Goal: Task Accomplishment & Management: Use online tool/utility

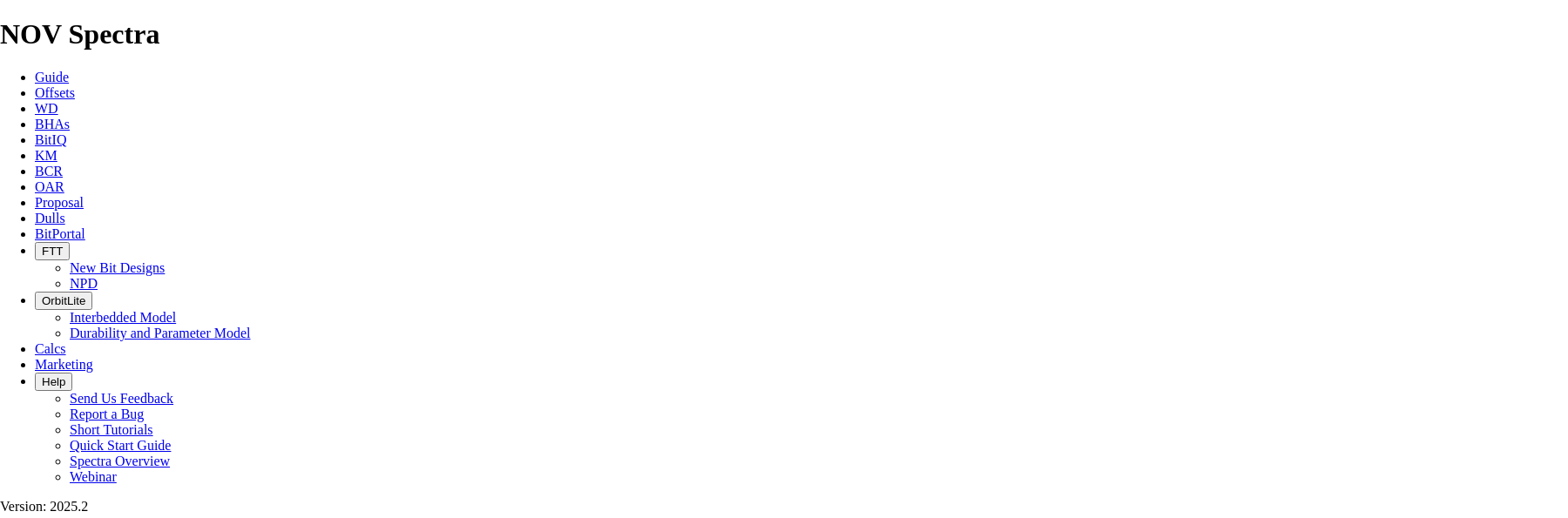
select select "field"
select select "location"
select select "province"
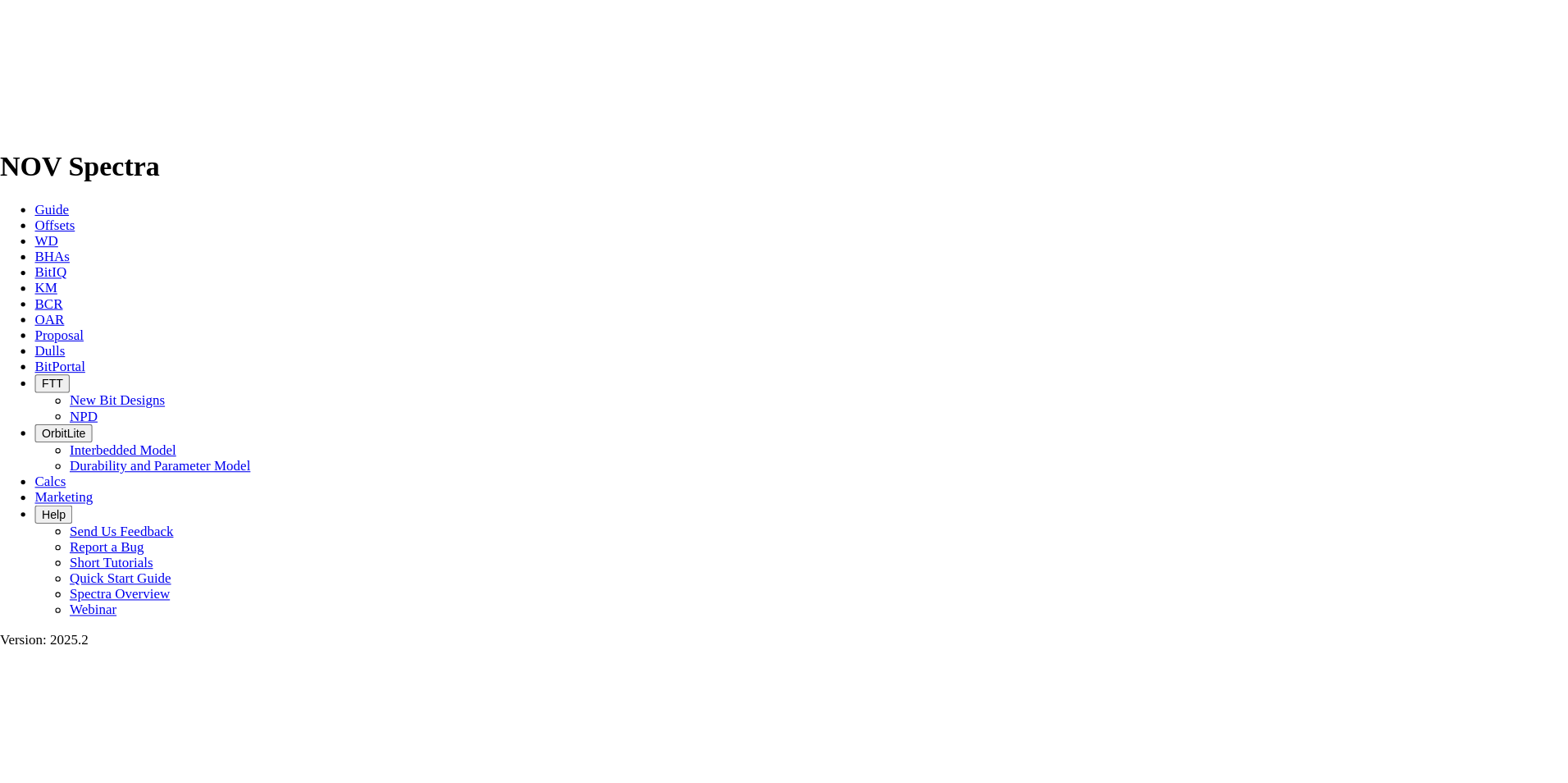
scroll to position [803, 0]
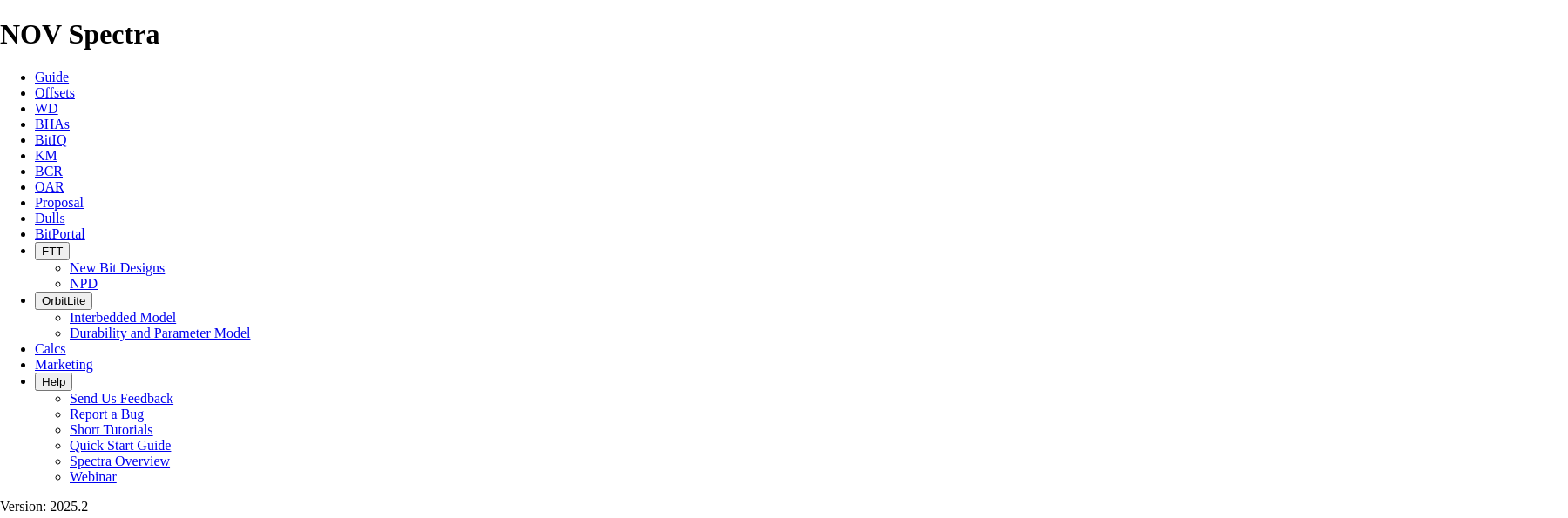
click at [83, 195] on link "Proposal" at bounding box center [59, 202] width 48 height 14
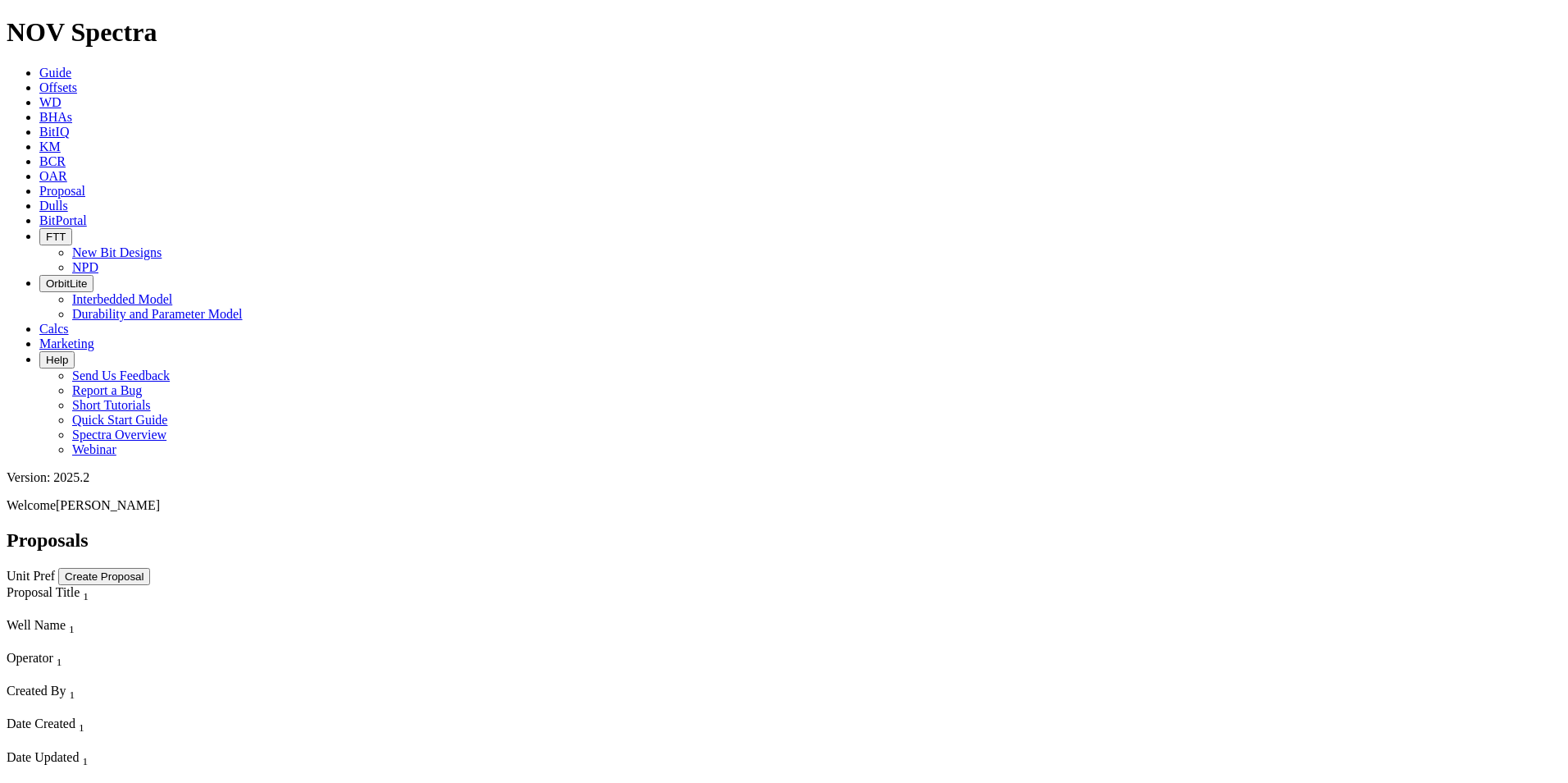
scroll to position [410, 0]
select select "field"
select select "location"
select select "province"
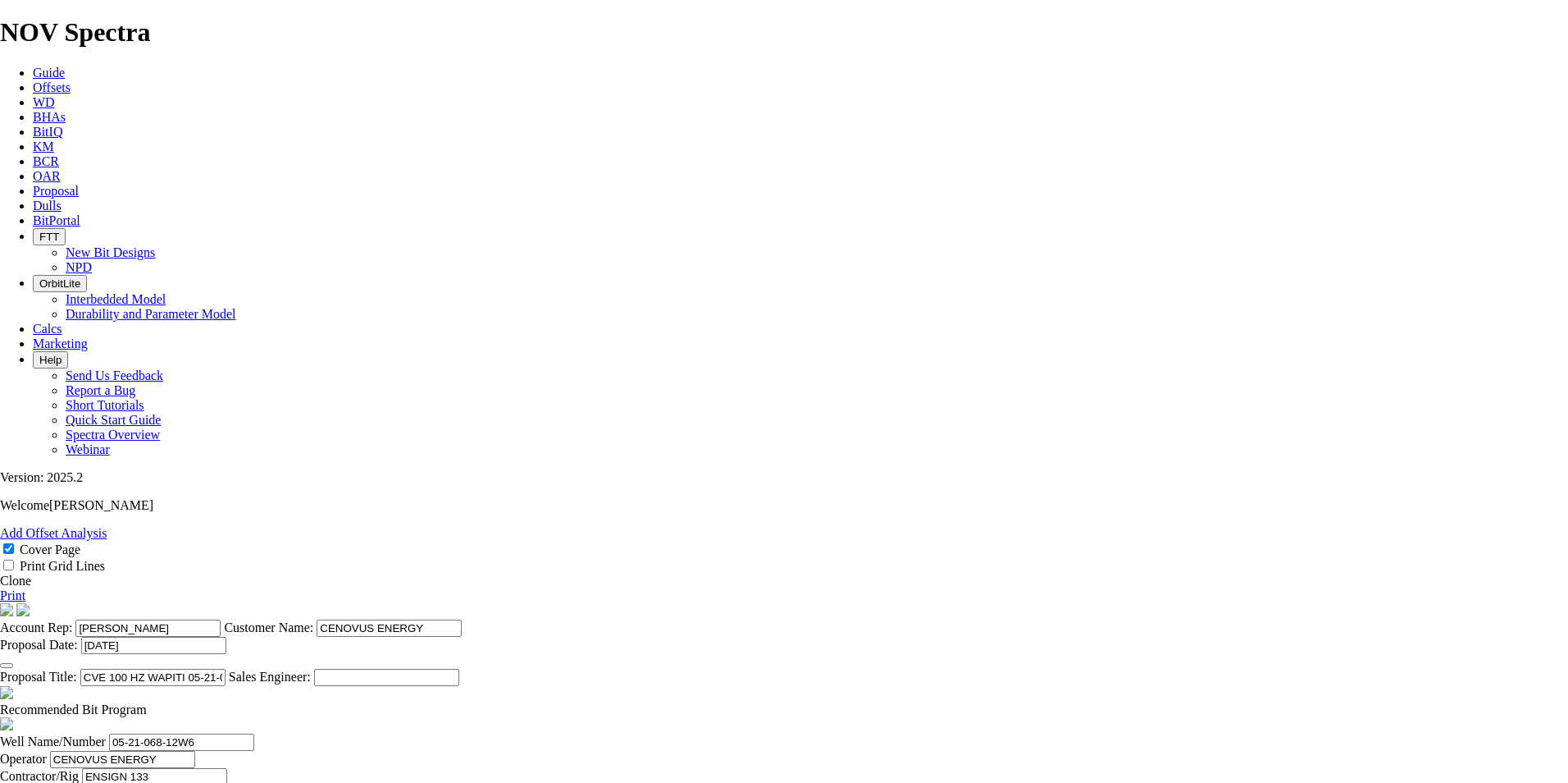
scroll to position [410, 0]
click at [31, 488] on link "Clone" at bounding box center [15, 580] width 31 height 14
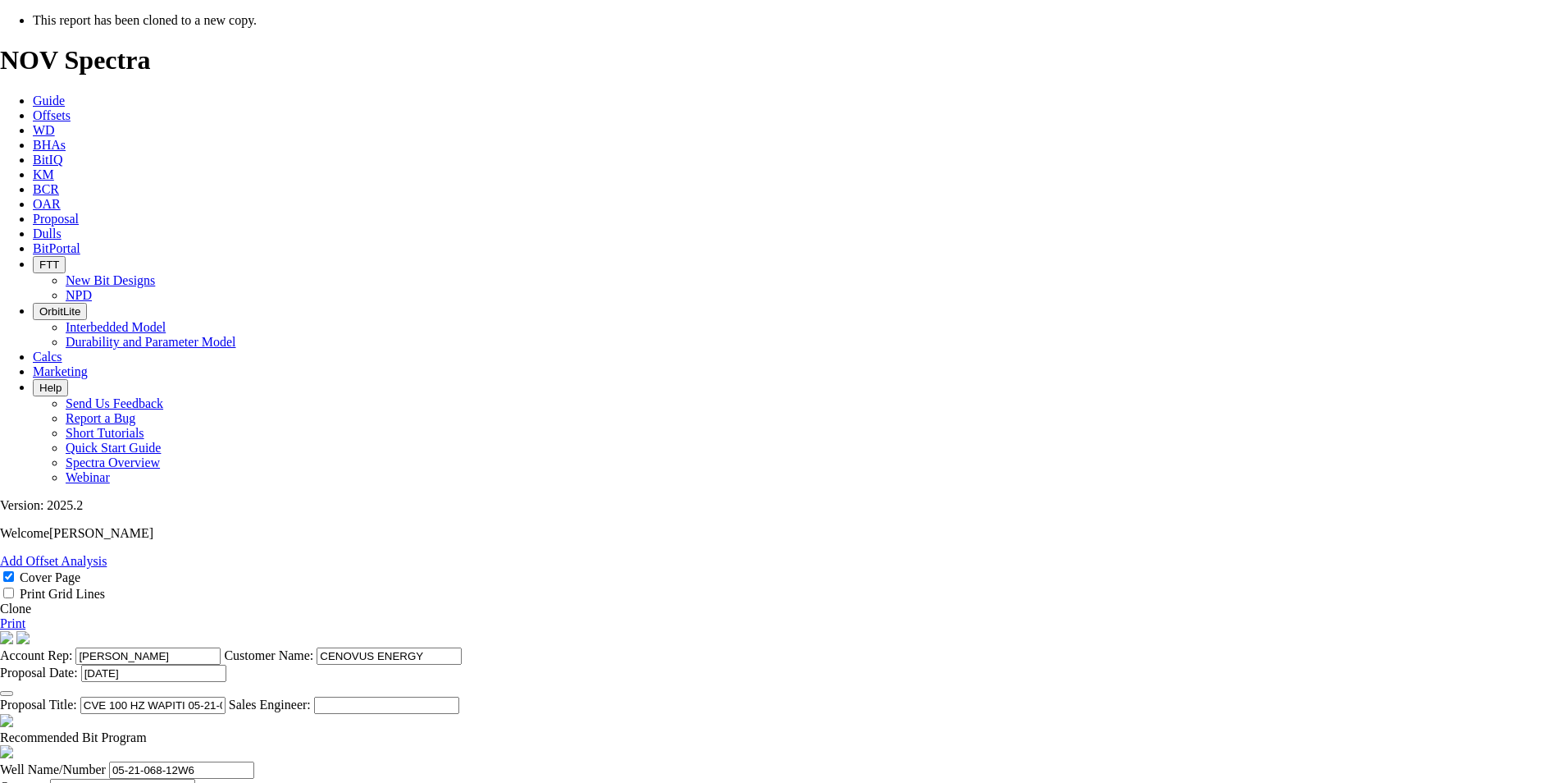
select select "field"
select select "location"
select select "province"
click at [6, 488] on icon "button" at bounding box center [6, 694] width 0 height 0
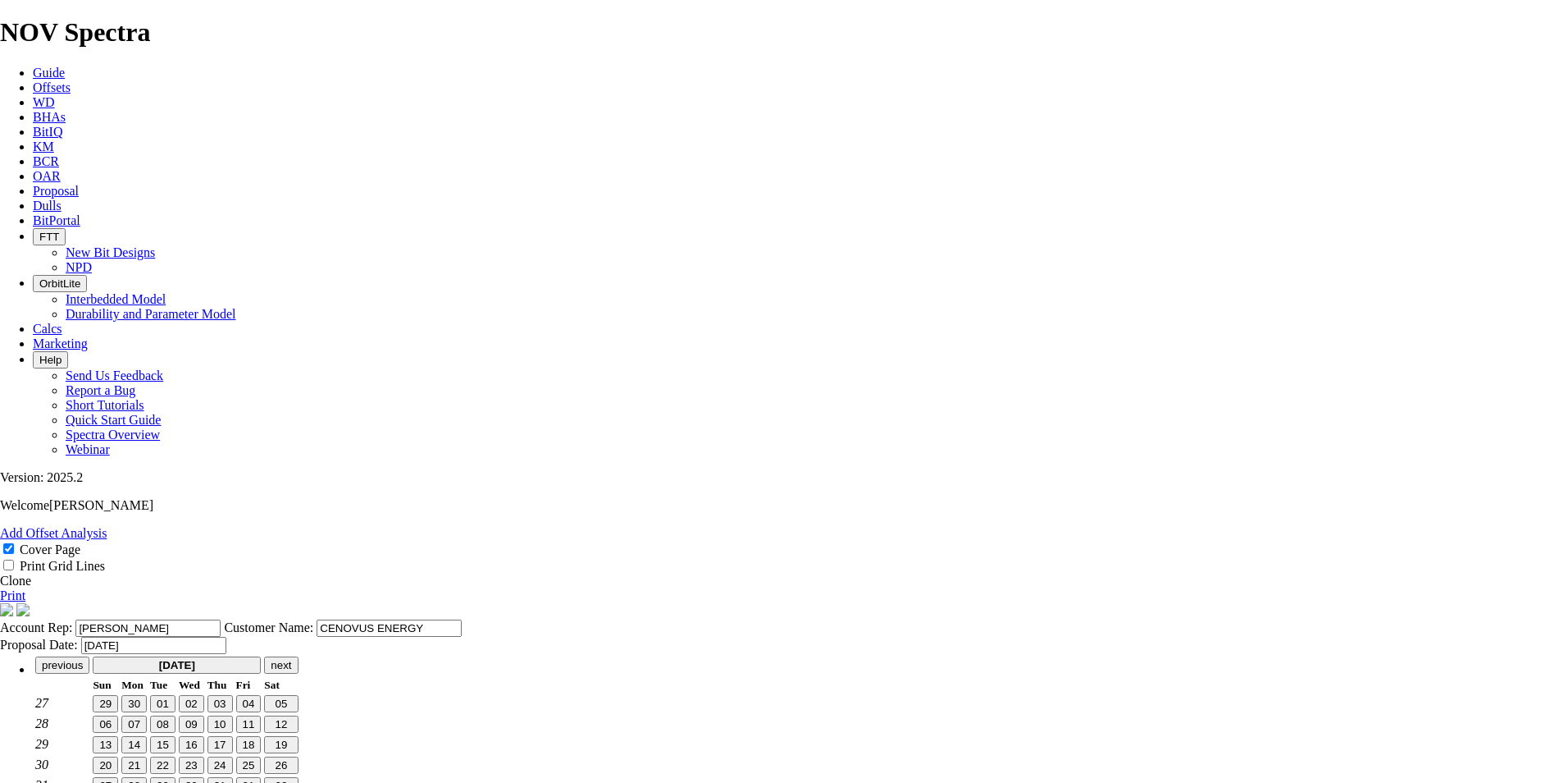
type input "[DATE]"
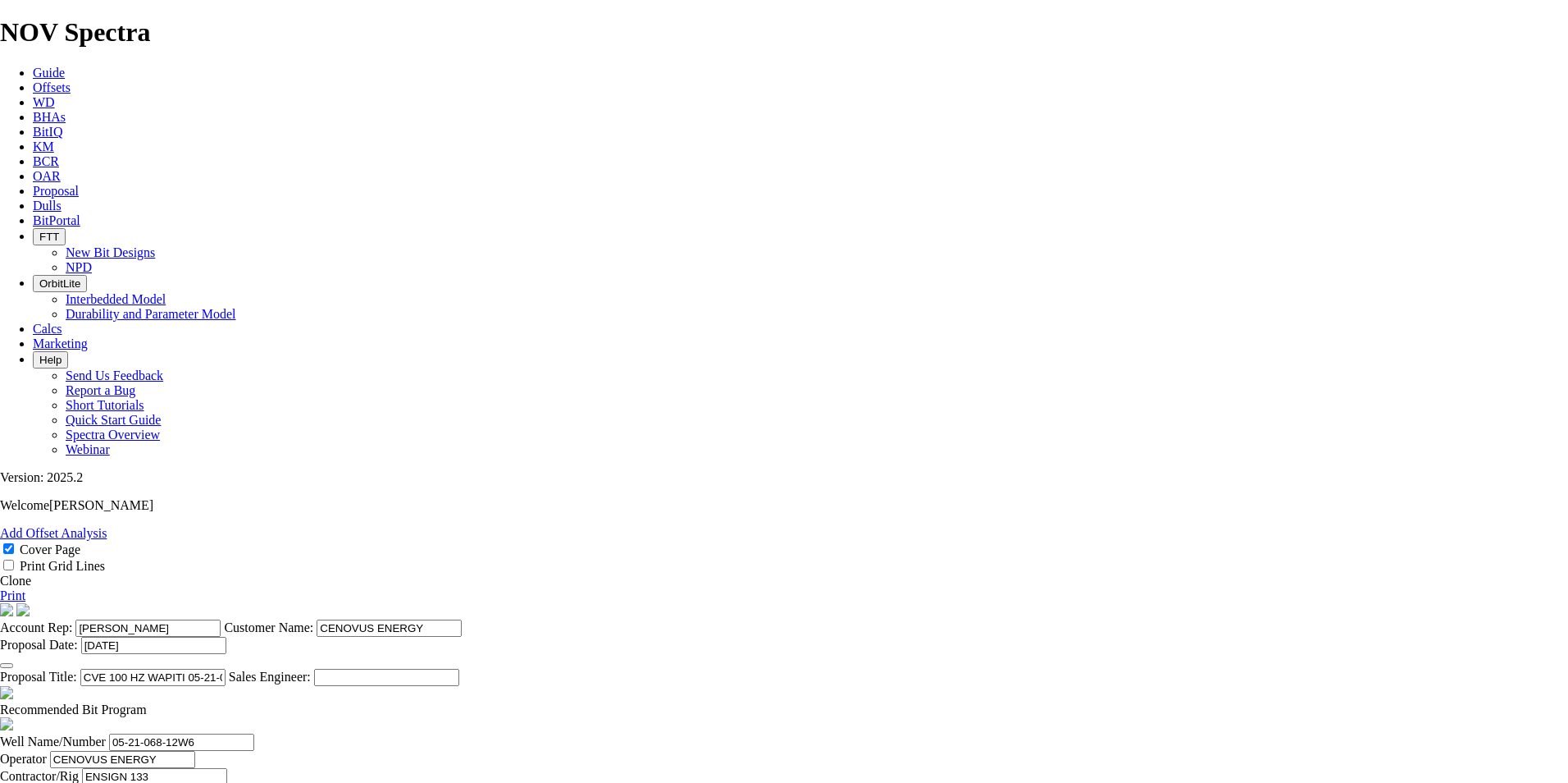
scroll to position [246, 0]
type input "[DATE]"
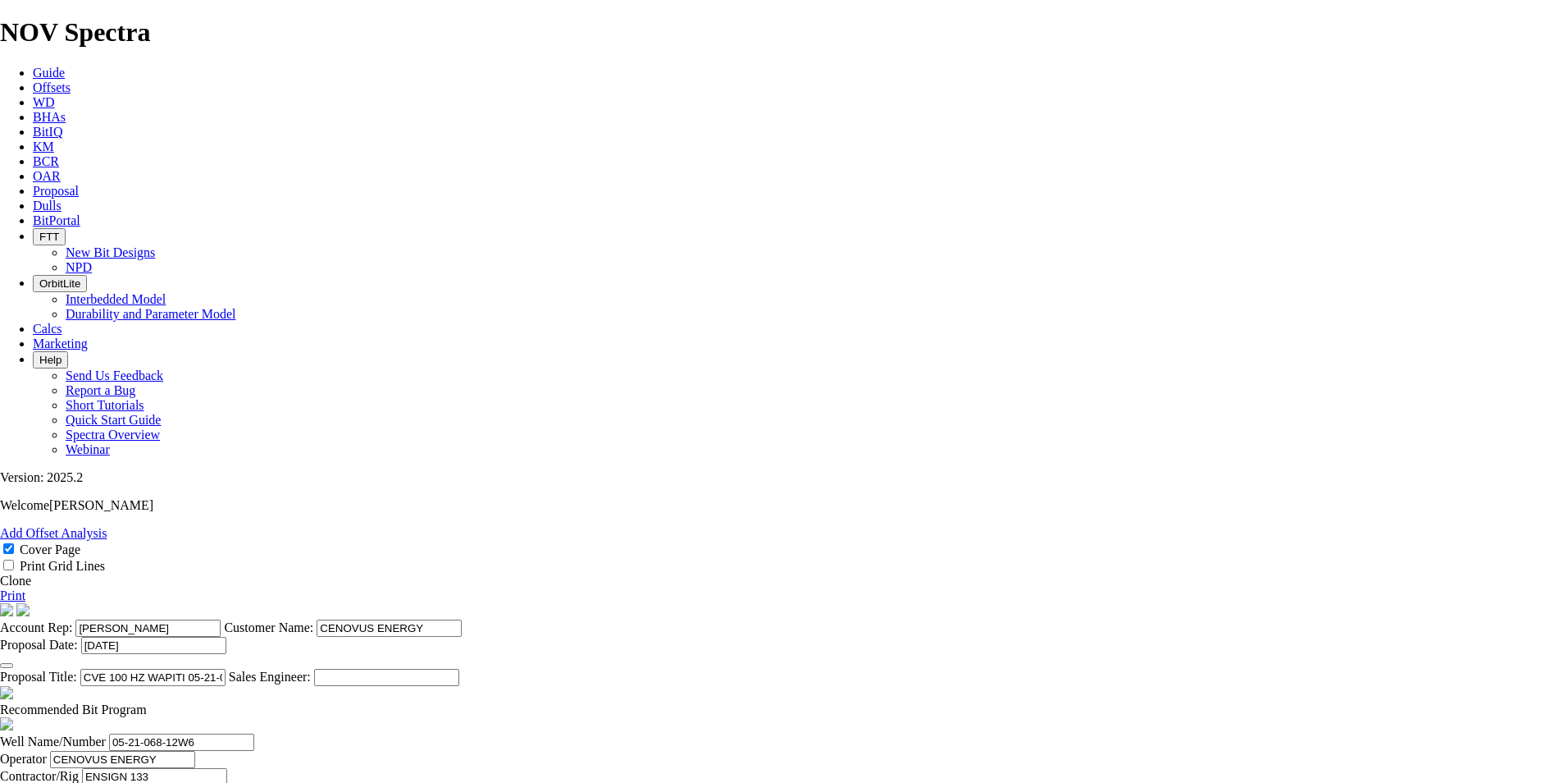
type input "[DATE]"
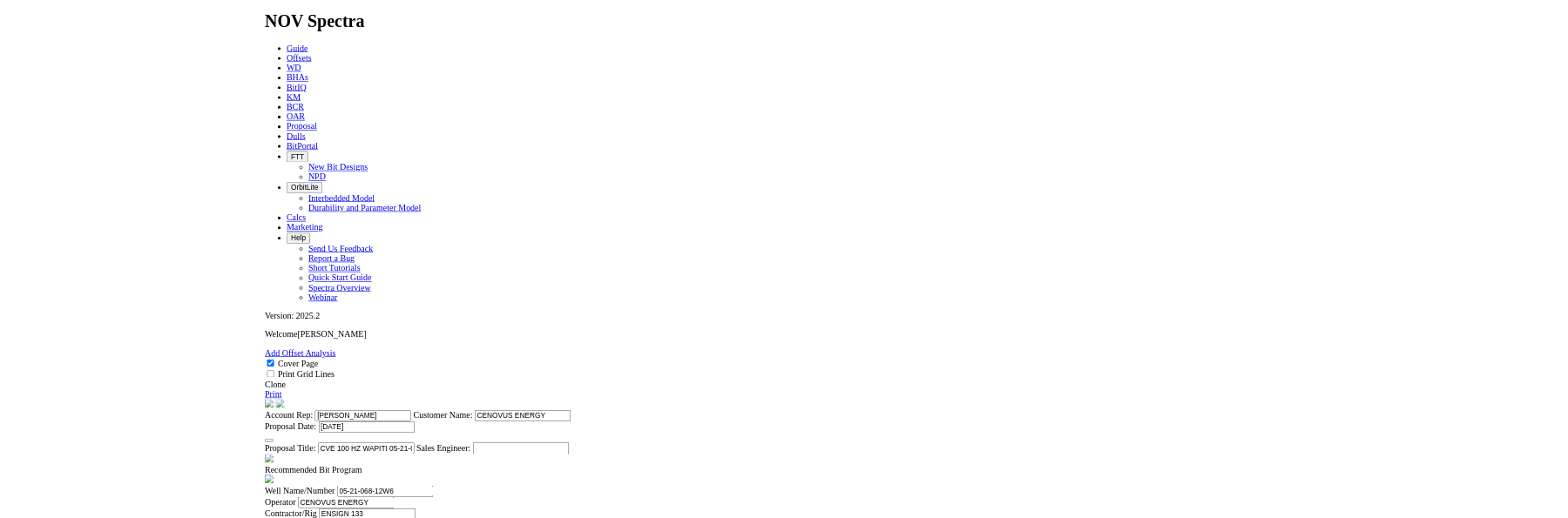
scroll to position [174, 0]
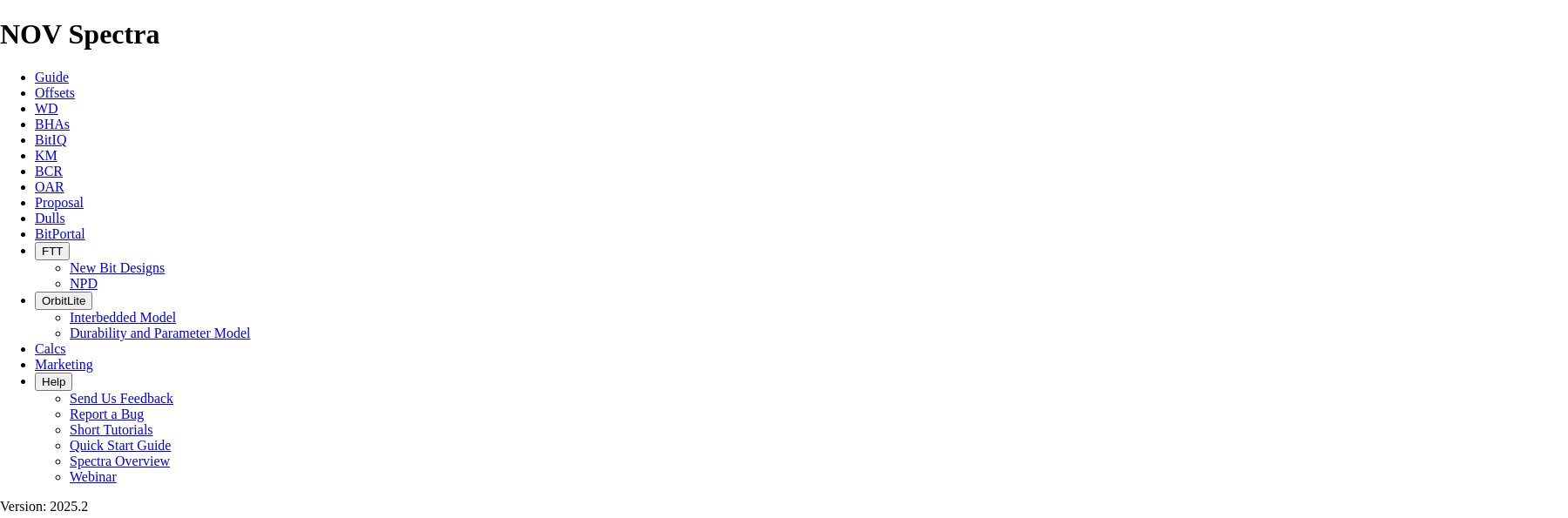
drag, startPoint x: 669, startPoint y: 486, endPoint x: 811, endPoint y: 488, distance: 142.0
click at [83, 195] on link "Proposal" at bounding box center [59, 202] width 48 height 14
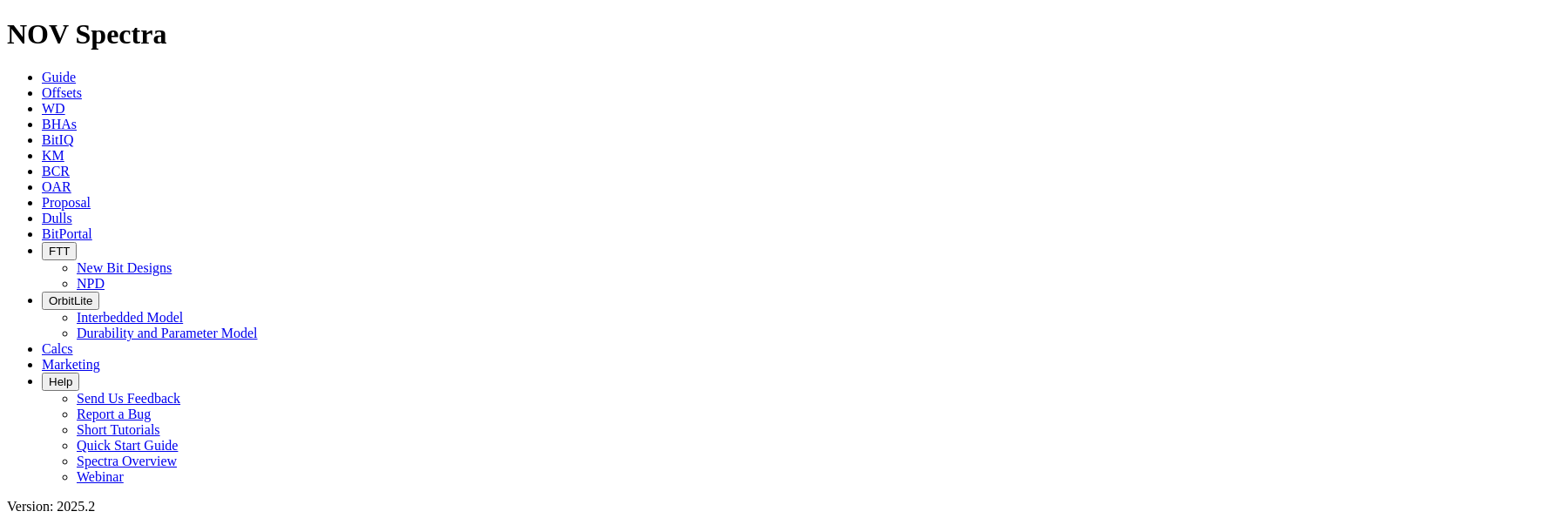
select select "field"
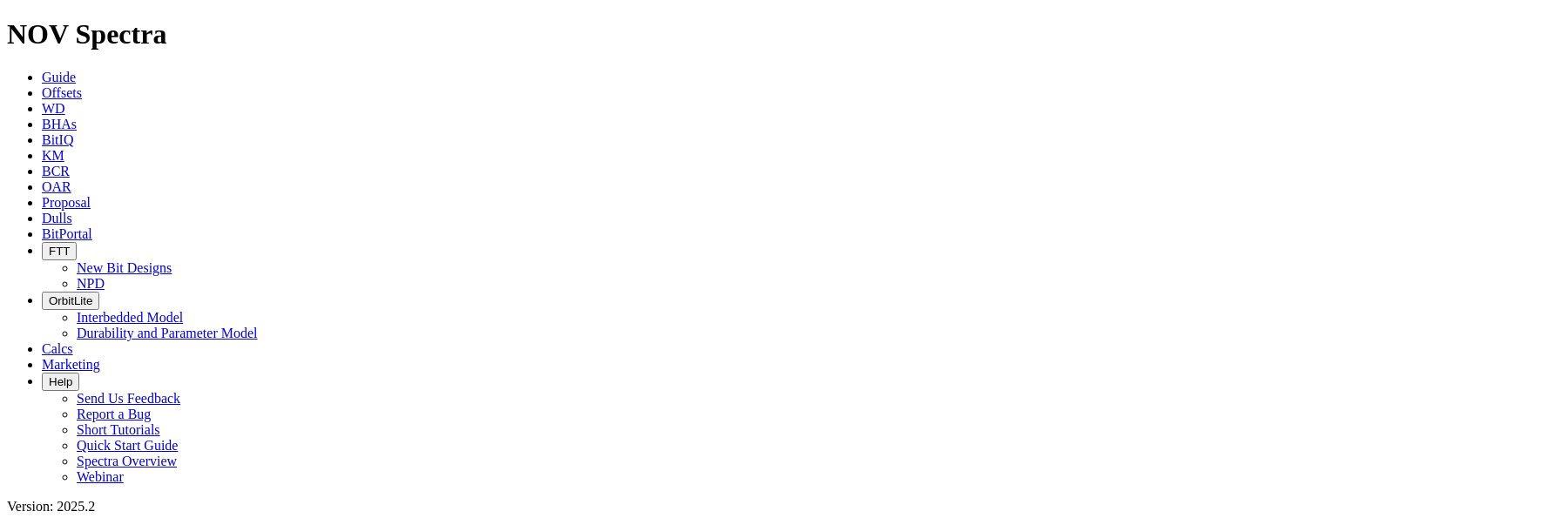
select select "location"
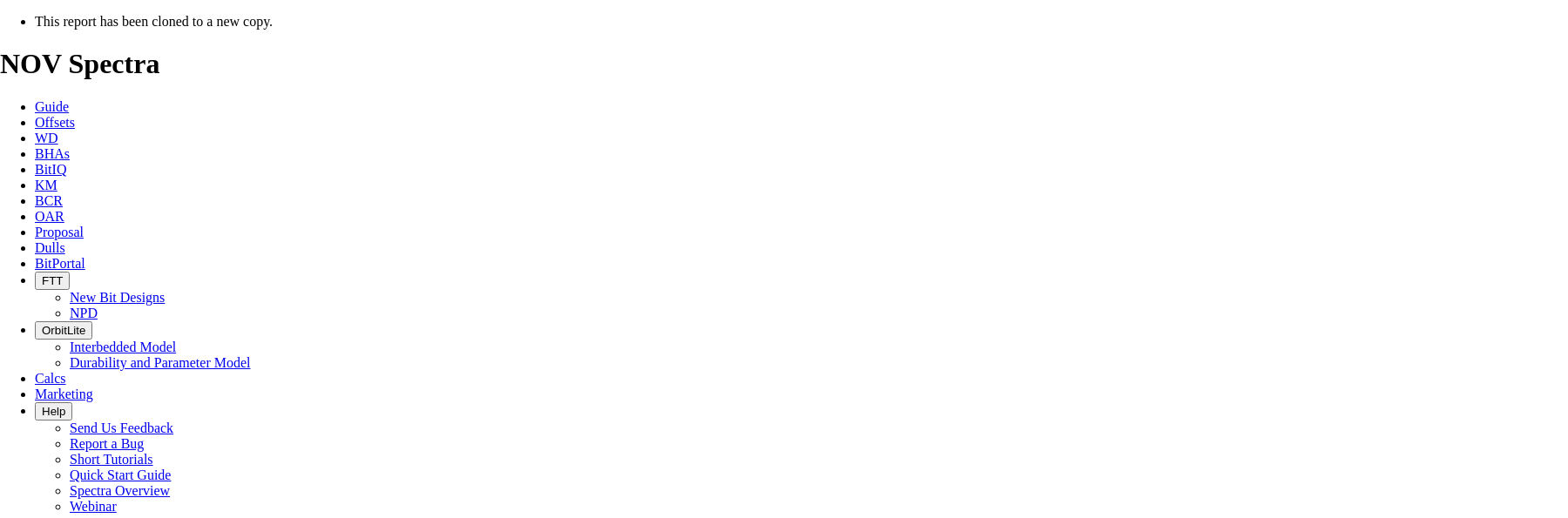
select select "field"
select select "location"
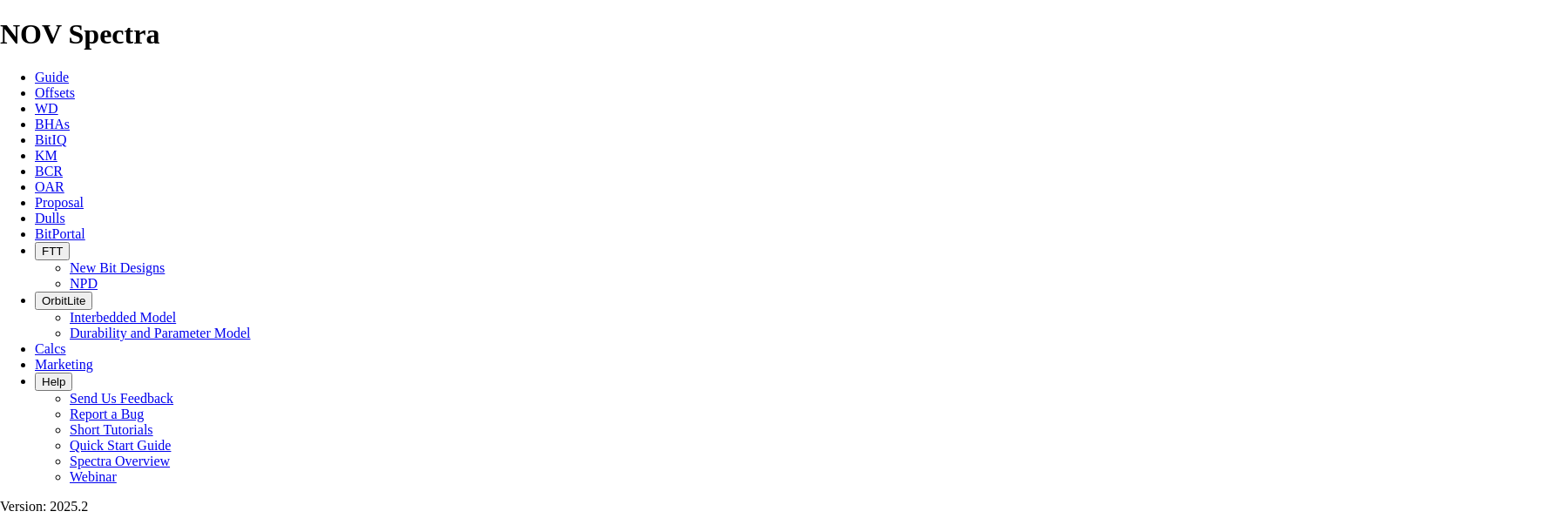
scroll to position [174, 0]
type input "[DATE]"
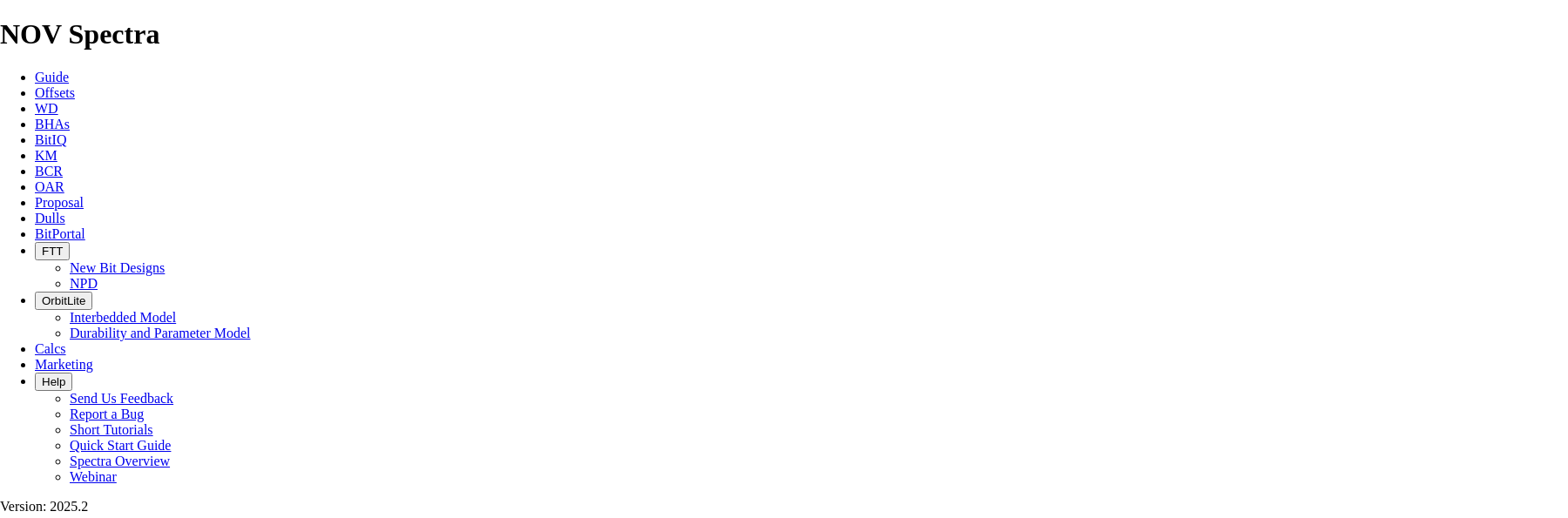
scroll to position [696, 0]
type input "[DATE]"
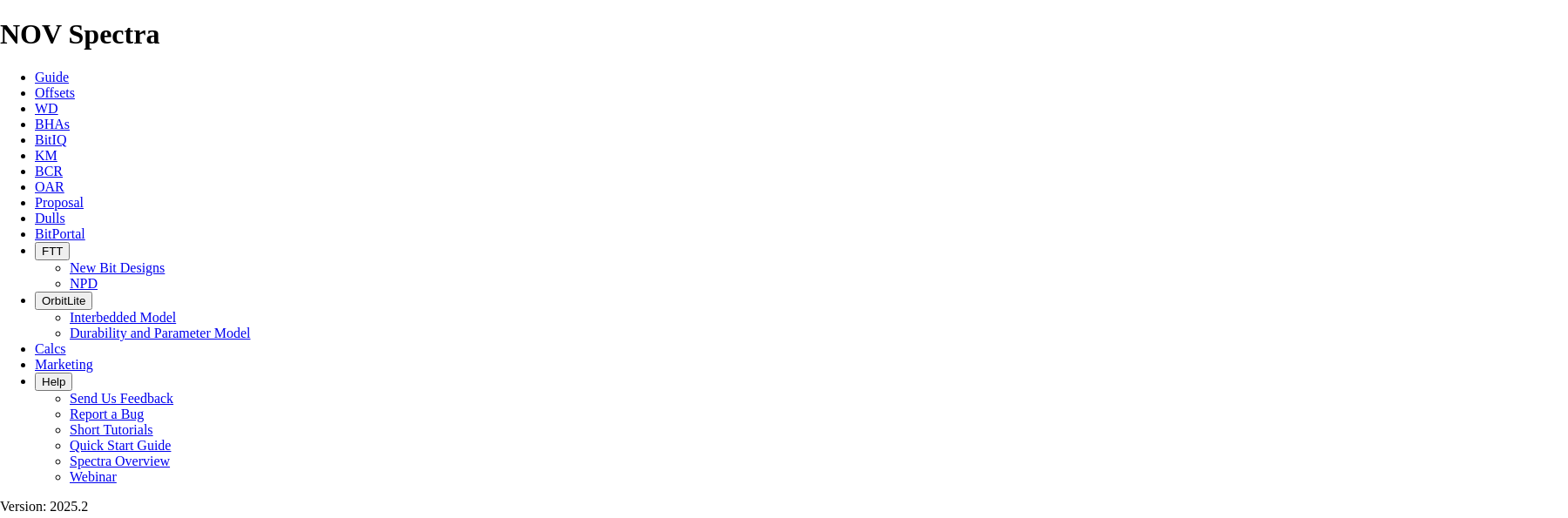
type input "[DATE]"
drag, startPoint x: 948, startPoint y: 405, endPoint x: 660, endPoint y: 399, distance: 288.1
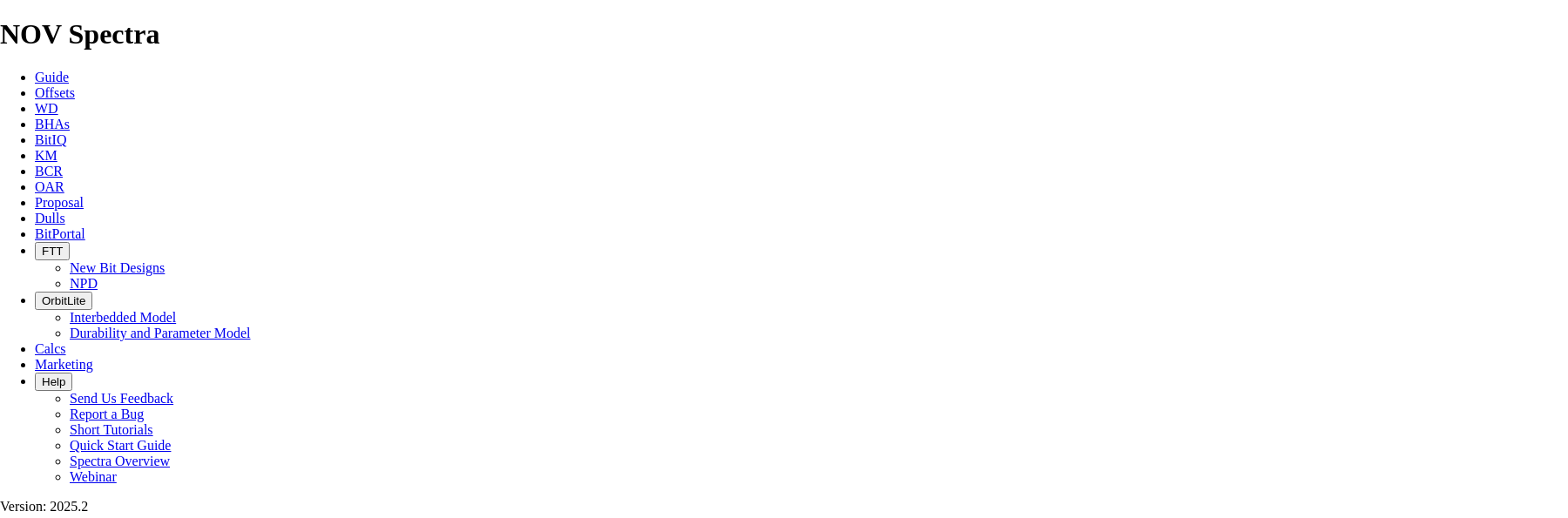
type input "CVE 102 HZ PEMBINA 1-22-45-9W5 (4 [PERSON_NAME])"
drag, startPoint x: 449, startPoint y: 388, endPoint x: 347, endPoint y: 390, distance: 102.0
type input "01-22-045-09W5"
type input "ENSIGN 418"
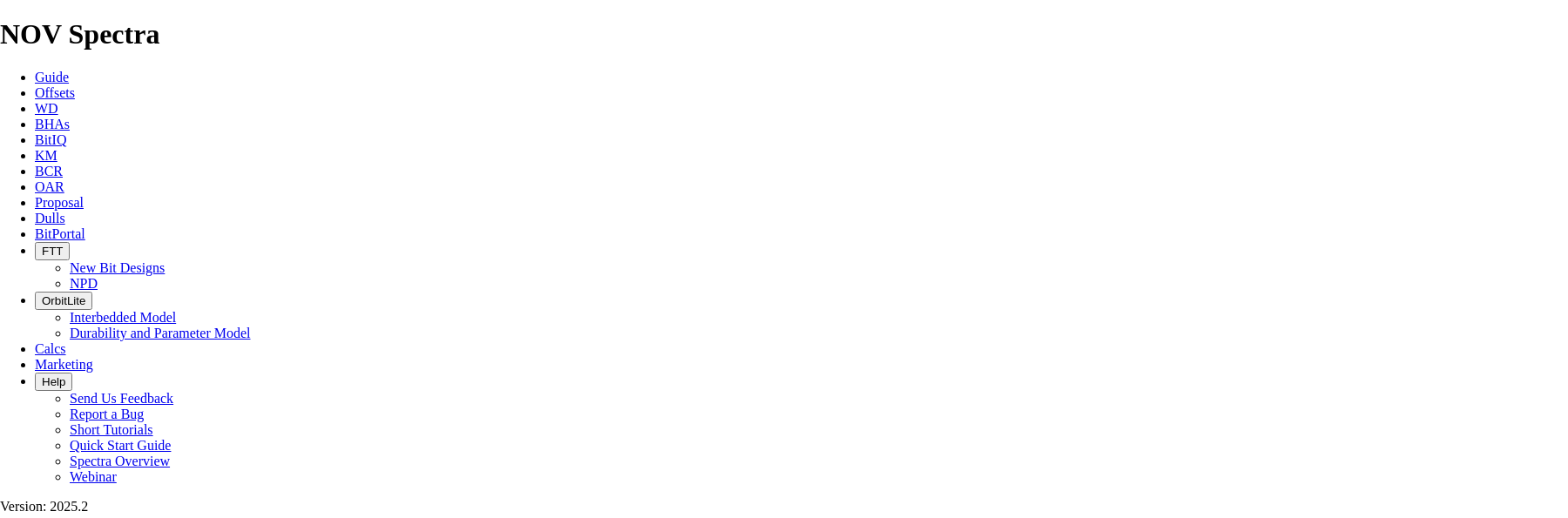
drag, startPoint x: 731, startPoint y: 381, endPoint x: 713, endPoint y: 380, distance: 18.0
type input "[PERSON_NAME]"
type input "08-20-045-09W5"
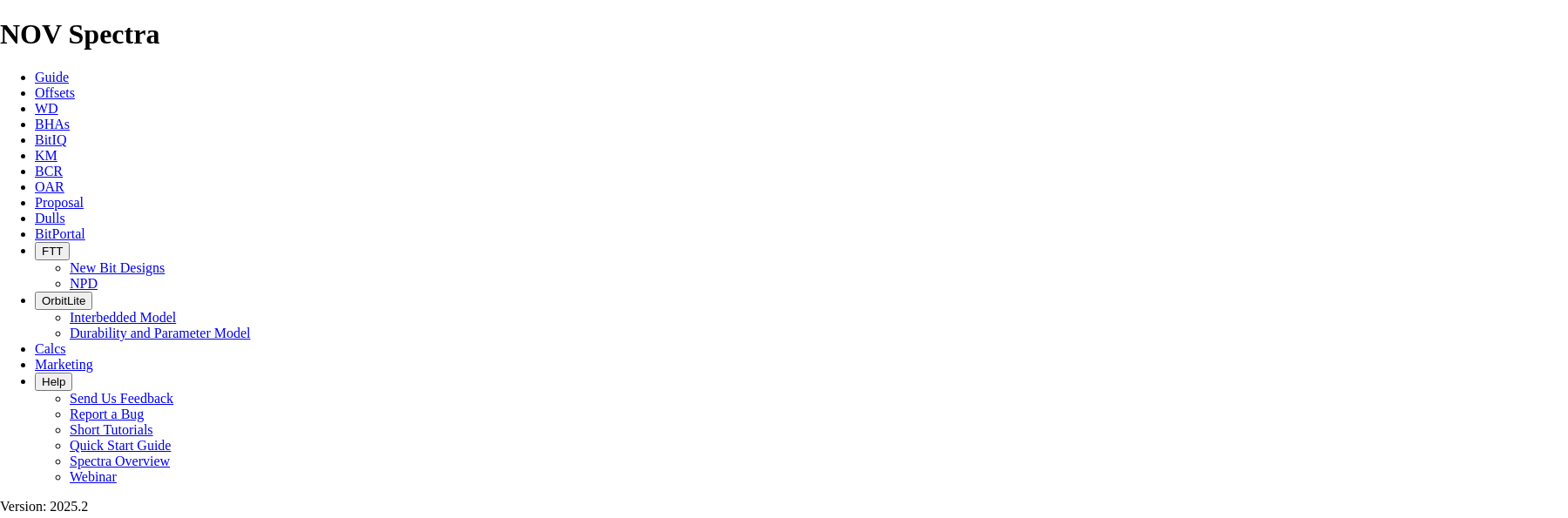
checkbox input "false"
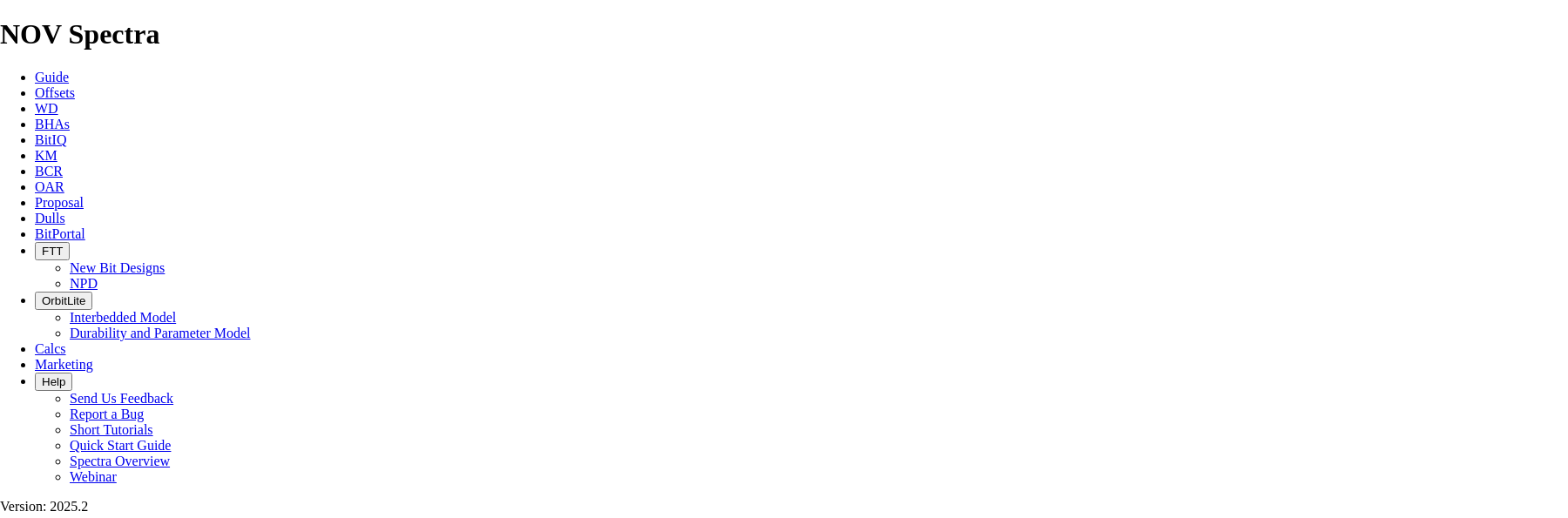
drag, startPoint x: 605, startPoint y: 374, endPoint x: 568, endPoint y: 377, distance: 37.1
type input "TK53-O5"
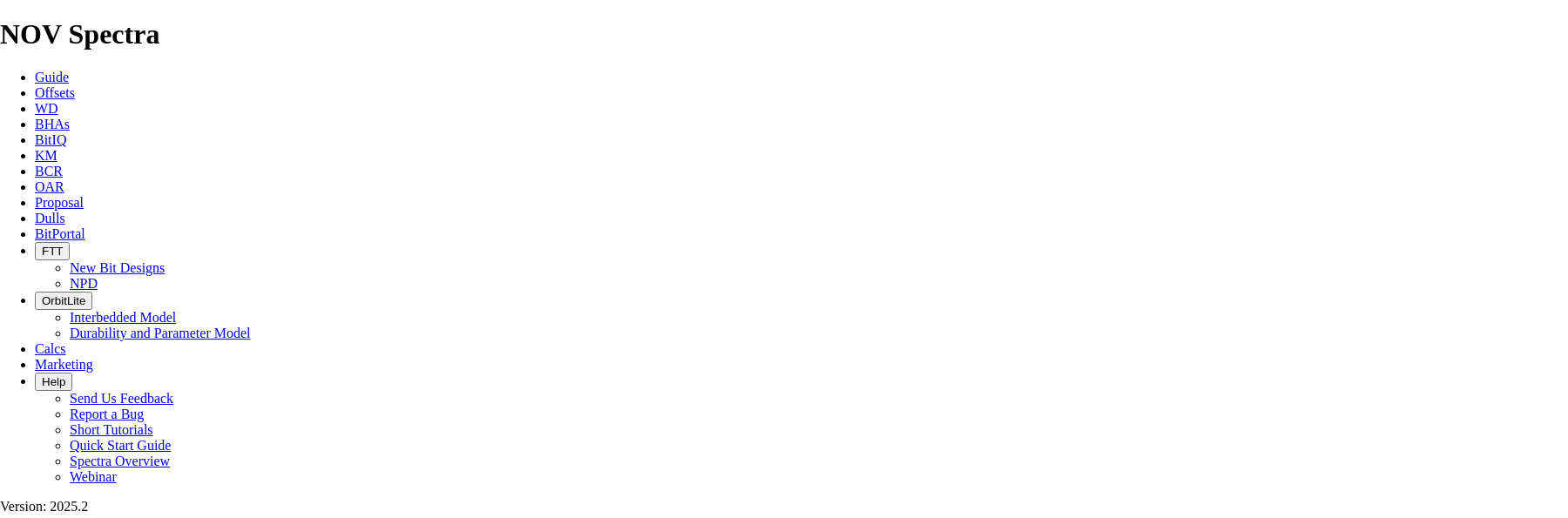
type input "3"
type input "171.5"
type input "TK53-O5"
type input "4387"
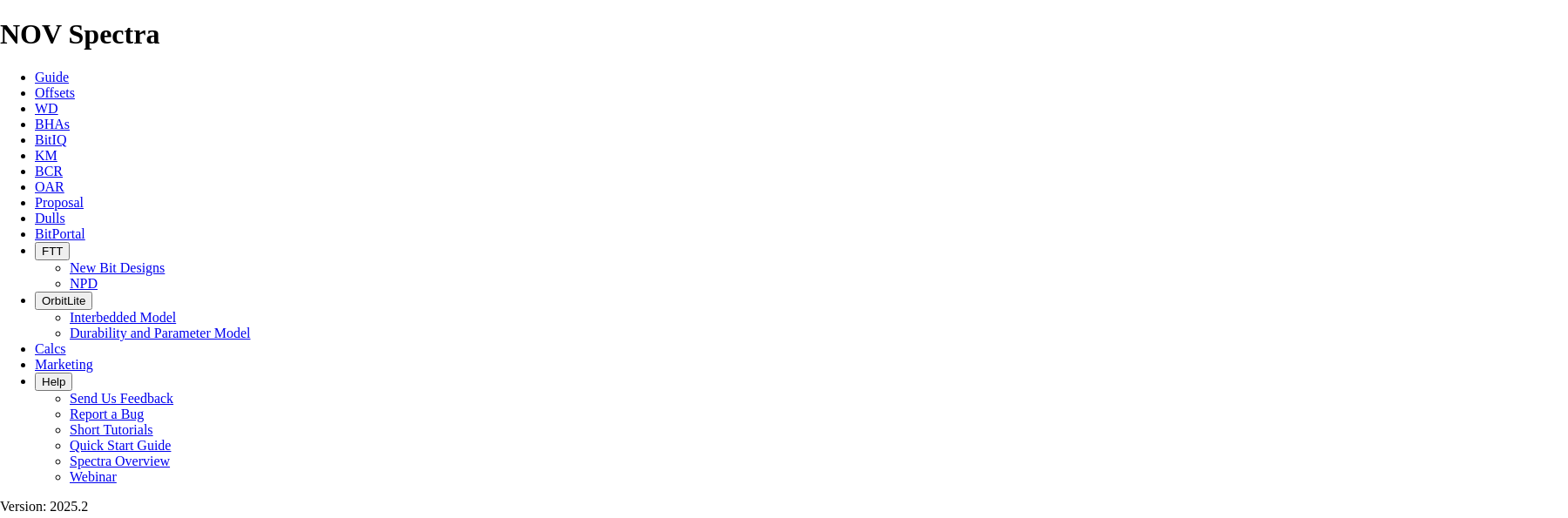
drag, startPoint x: 1165, startPoint y: 375, endPoint x: 1088, endPoint y: 376, distance: 77.0
type input "2"
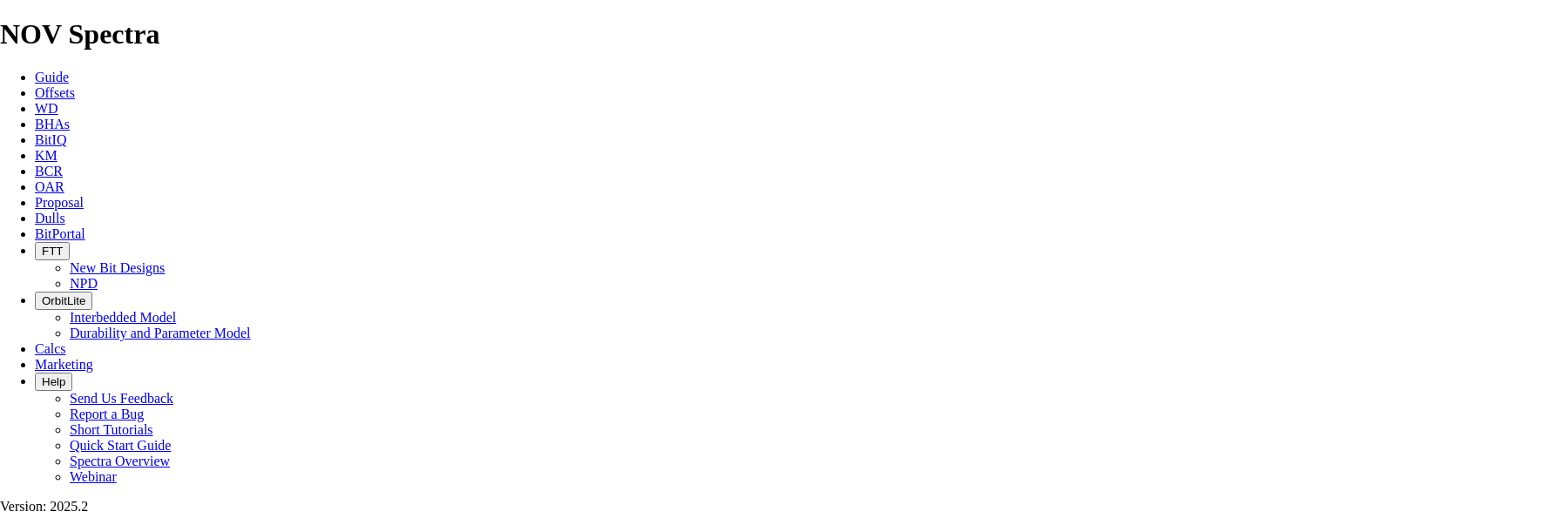
checkbox input "false"
checkbox input "true"
type input "16500"
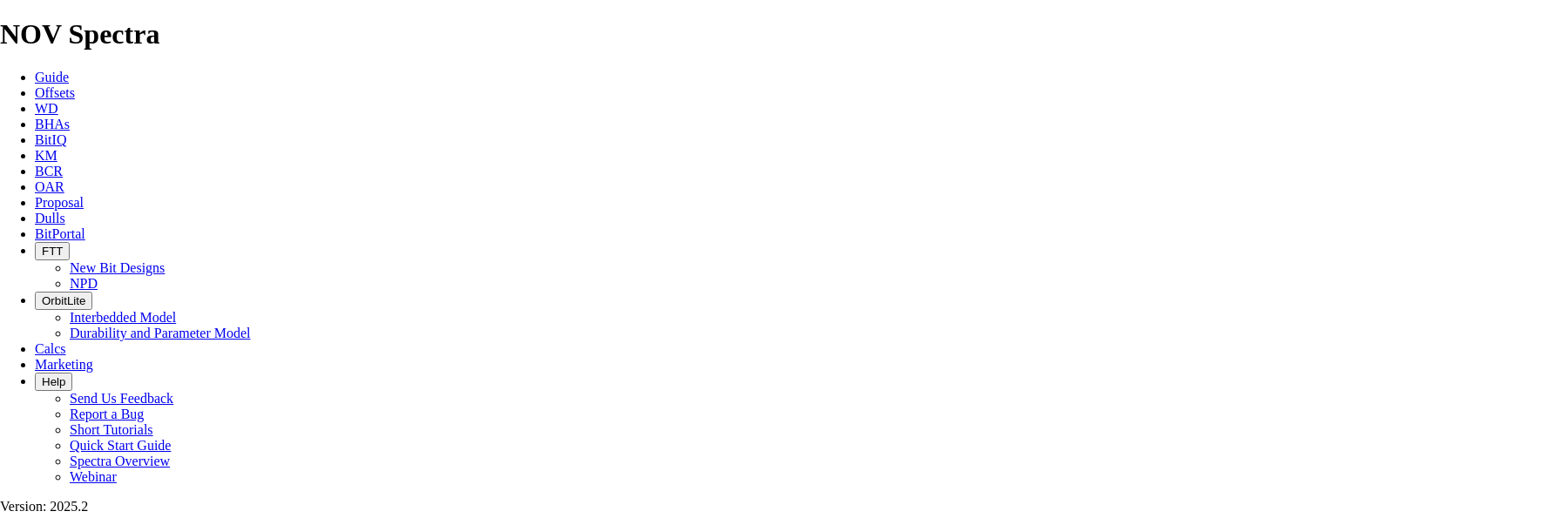
type input "16500"
drag, startPoint x: 1064, startPoint y: 332, endPoint x: 994, endPoint y: 335, distance: 70.1
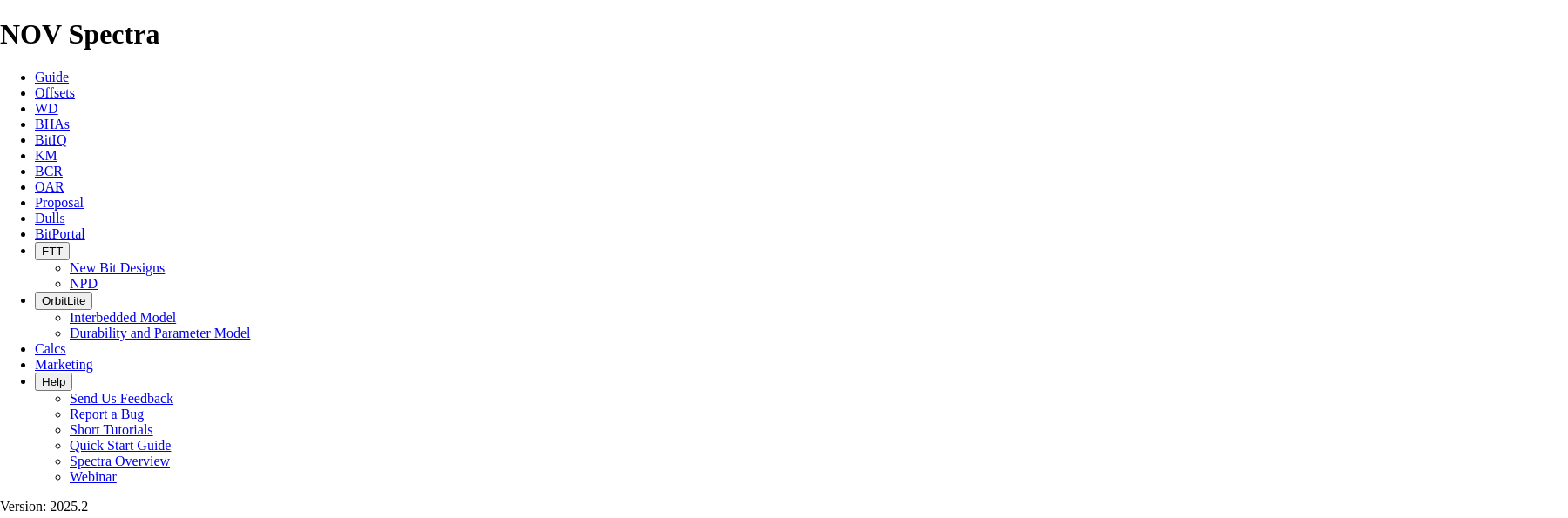
type input "7750"
type input "16500"
drag, startPoint x: 676, startPoint y: 331, endPoint x: 651, endPoint y: 331, distance: 25.0
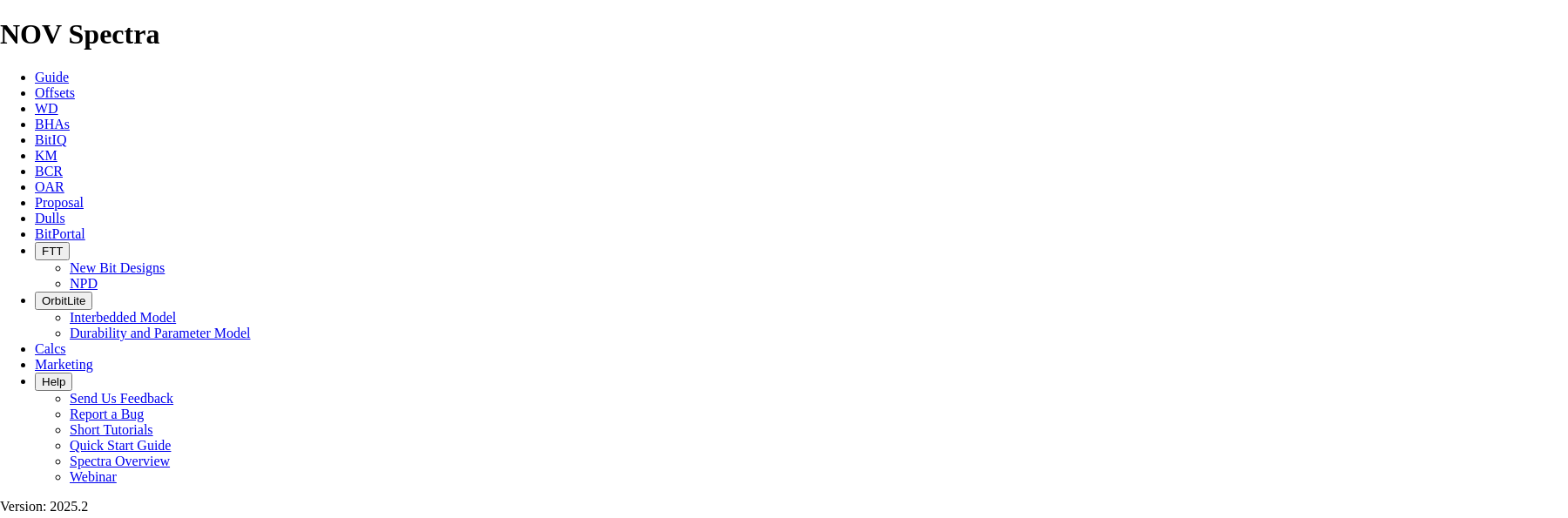
type input "625"
type input "90"
type input "6.944"
type input "90.01"
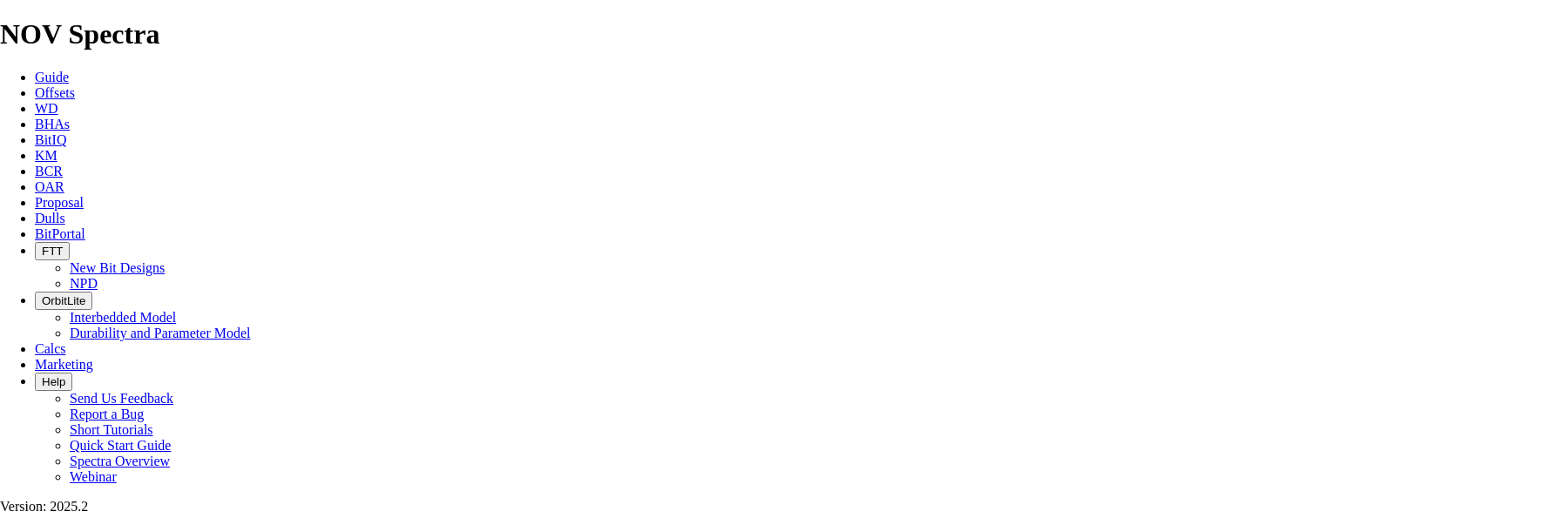
scroll to position [783, 0]
type input "5225"
drag, startPoint x: 686, startPoint y: 285, endPoint x: 636, endPoint y: 290, distance: 50.2
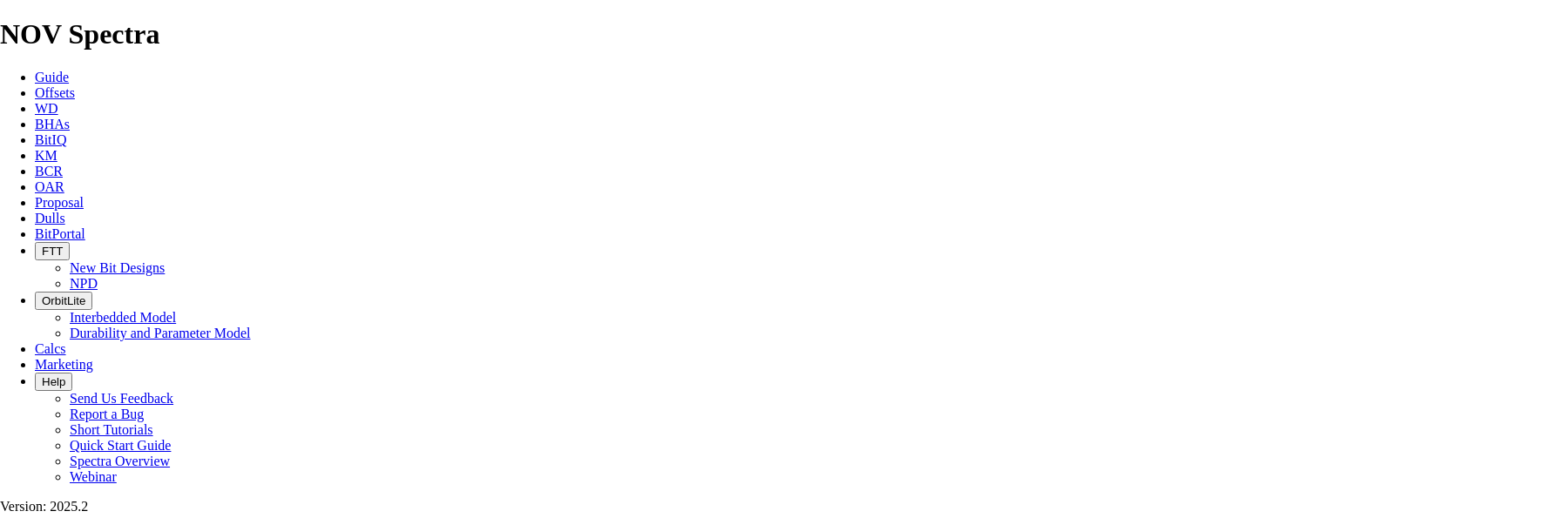
type input "2220"
type input "1595"
type input "31.9"
type input "3"
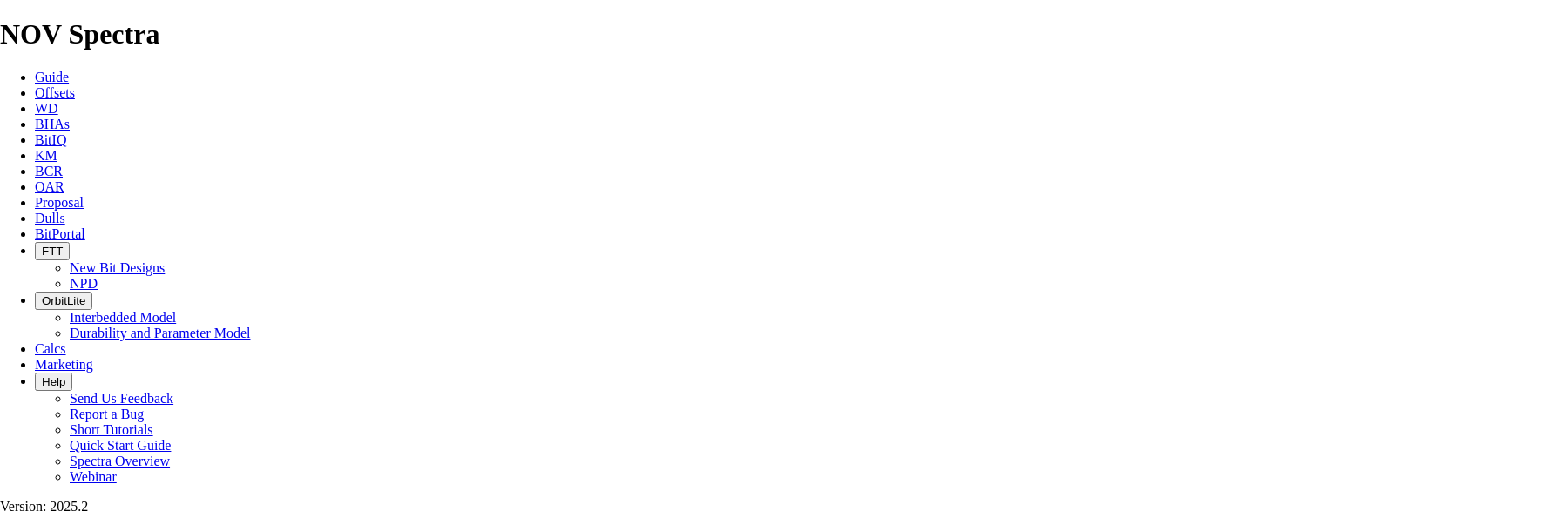
click at [35, 195] on icon at bounding box center [35, 202] width 0 height 14
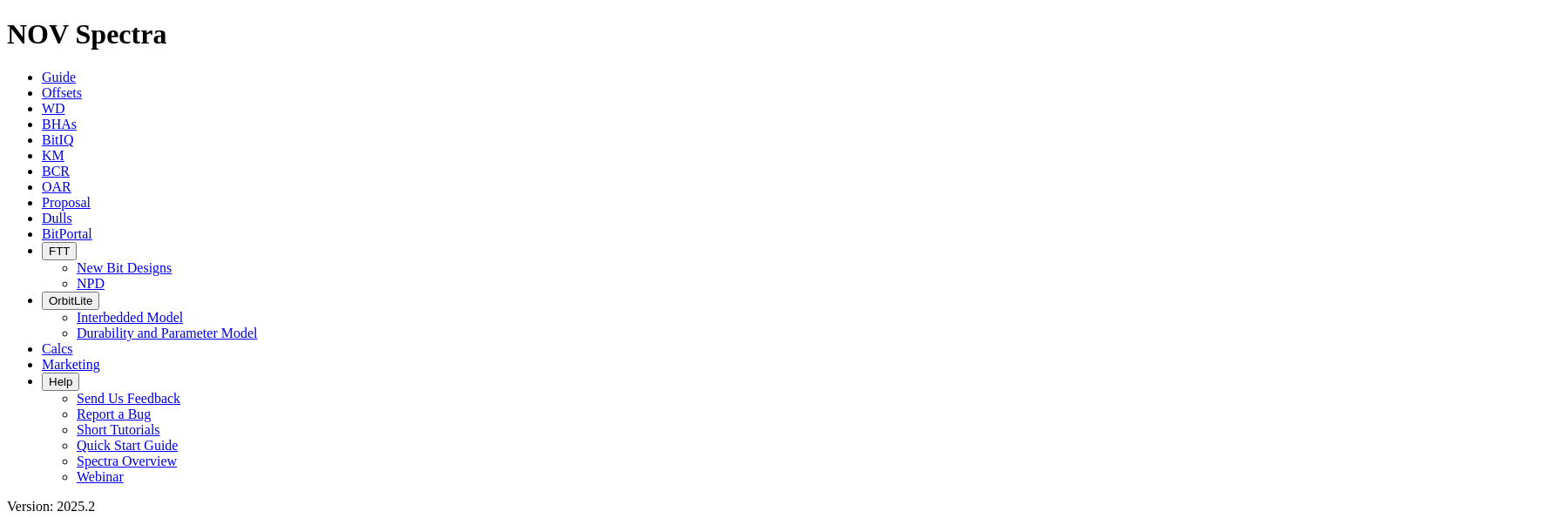
select select "field"
select select "location"
select select "province"
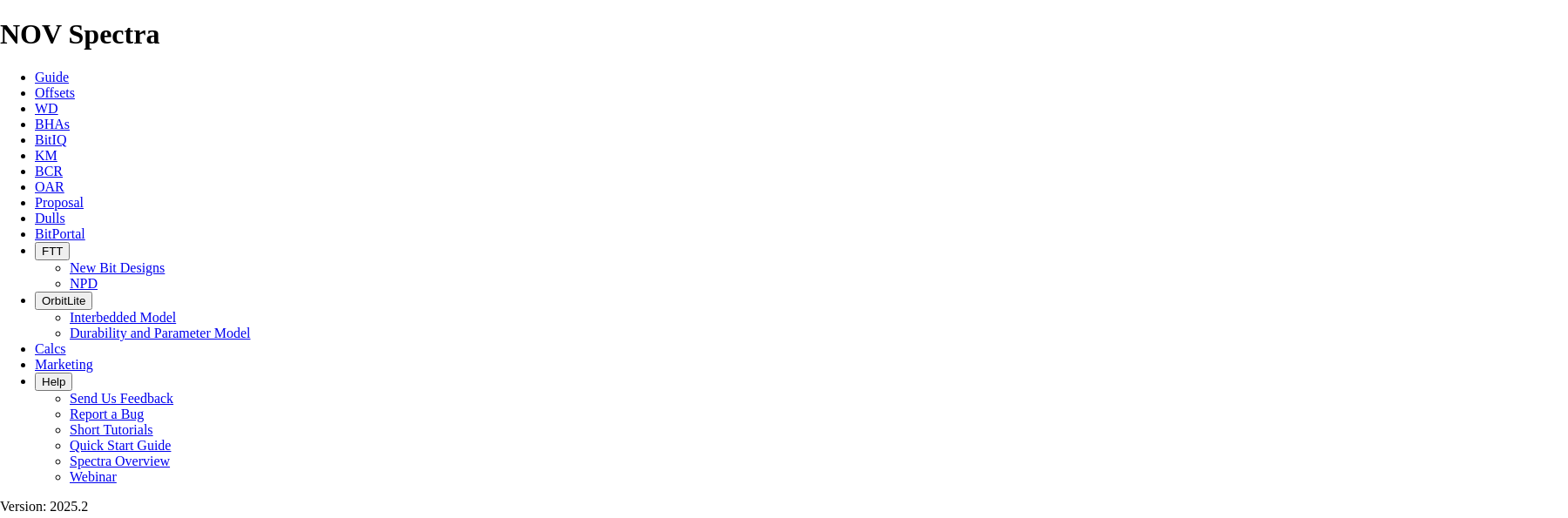
scroll to position [783, 0]
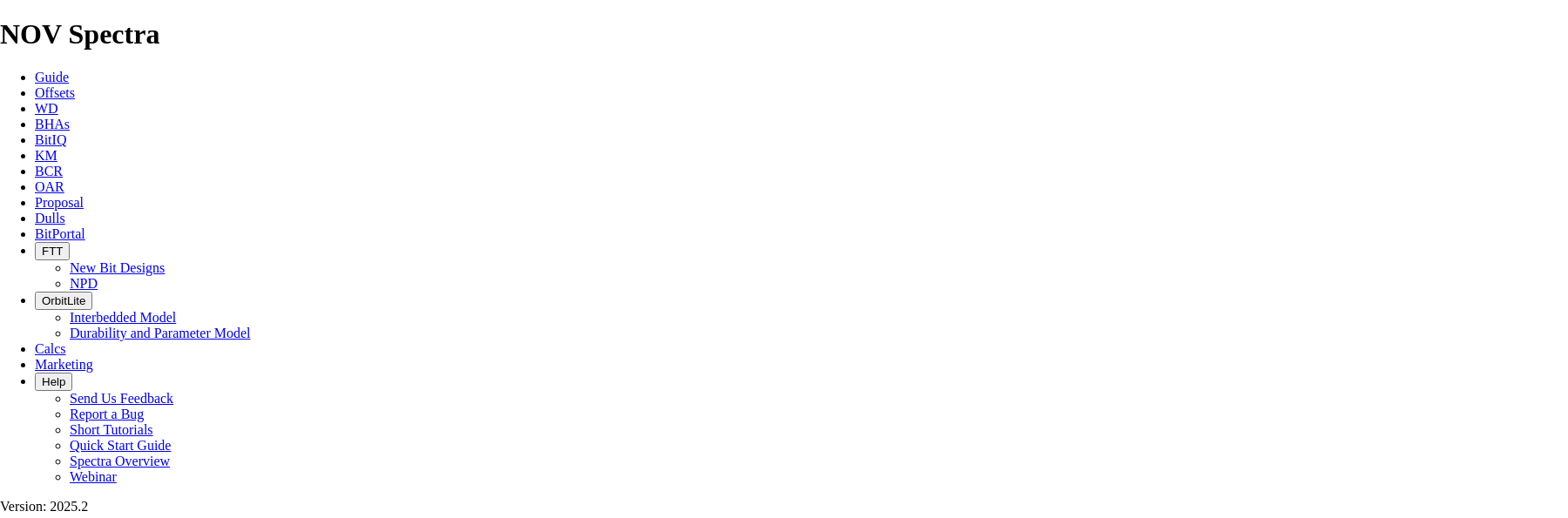
checkbox input "false"
drag, startPoint x: 758, startPoint y: 424, endPoint x: 338, endPoint y: 404, distance: 420.5
paste textarea "• Package price if both intermediate and lateral bits are used on 8 legs will b…"
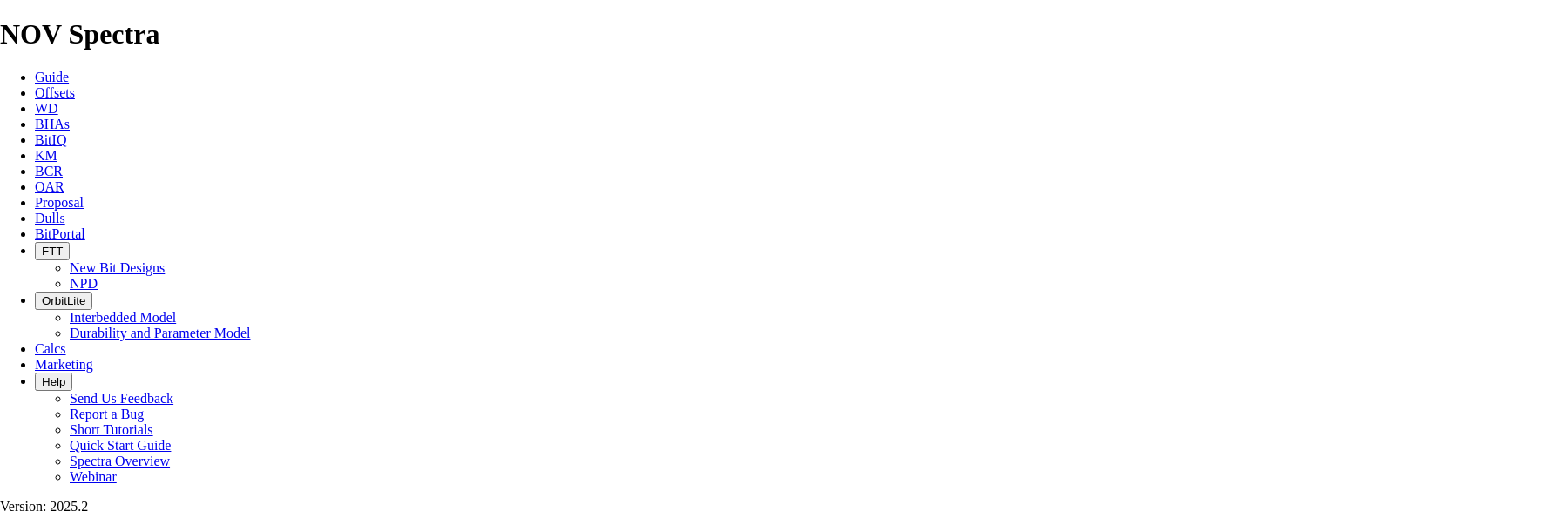
type textarea "• Package price if both intermediate and lateral bits are used on 8 legs will b…"
click at [83, 195] on link "Proposal" at bounding box center [59, 202] width 48 height 14
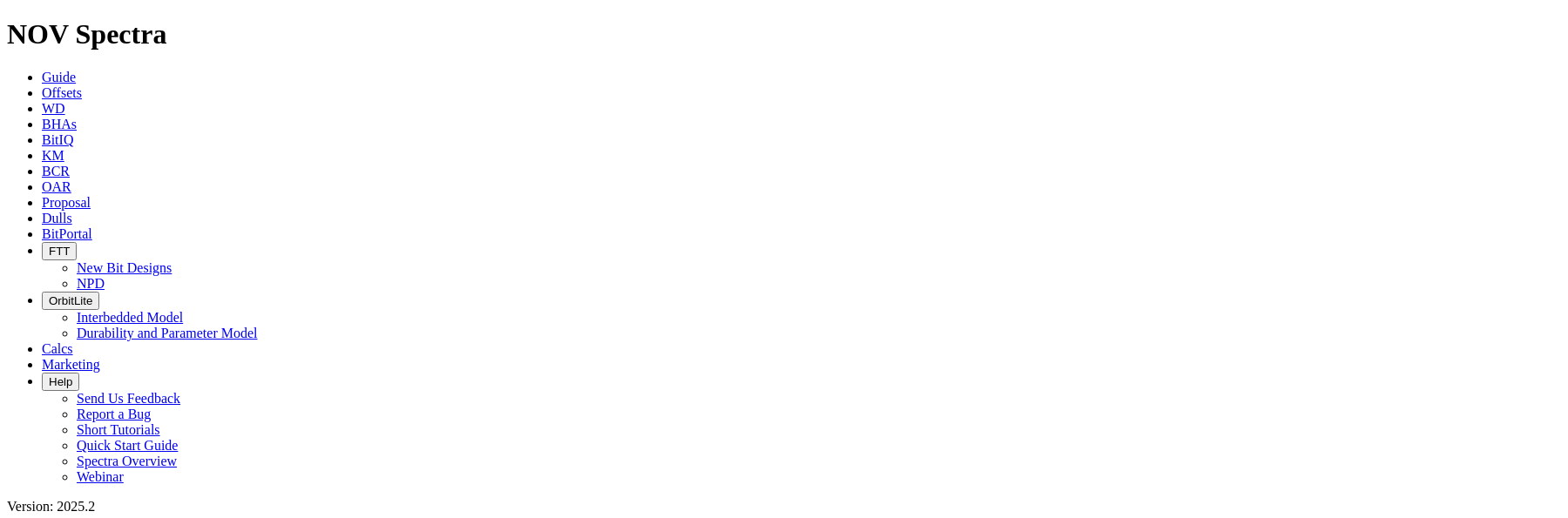
select select "field"
select select "location"
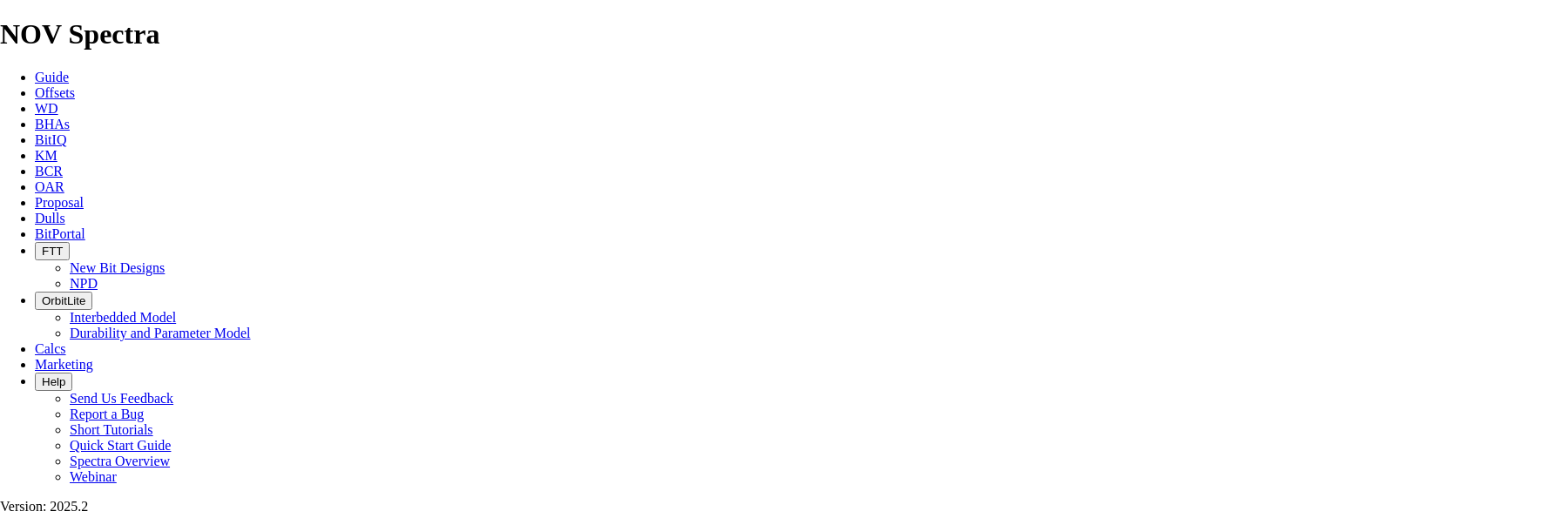
scroll to position [522, 0]
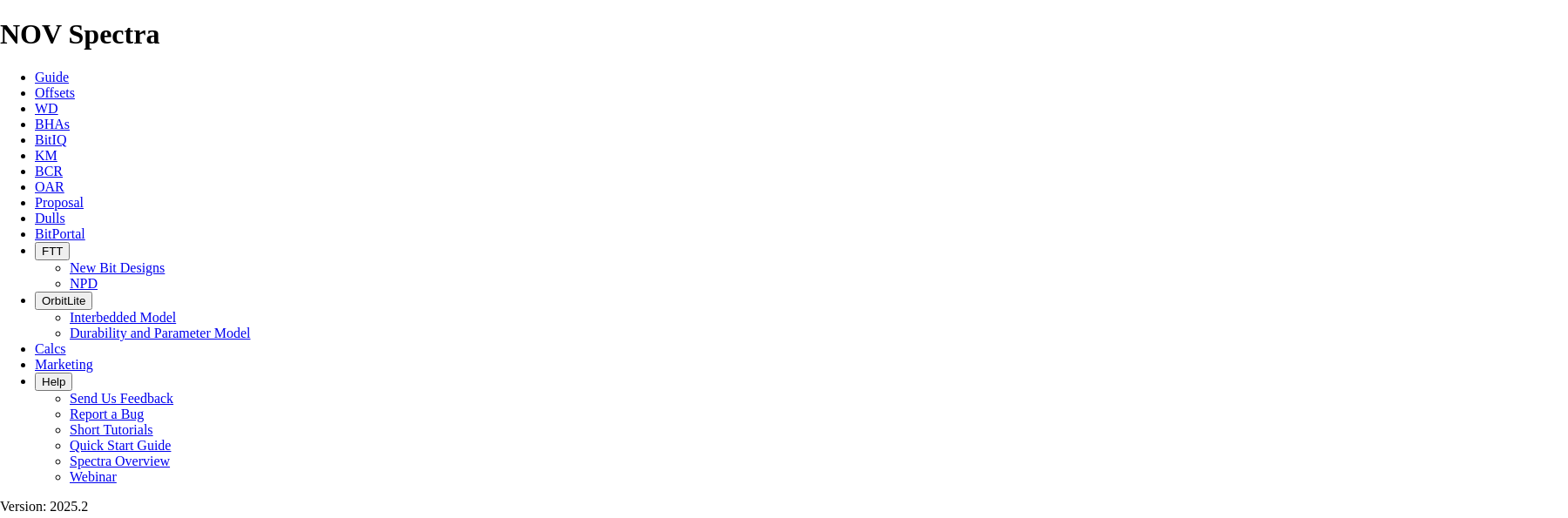
checkbox input "false"
type input "30"
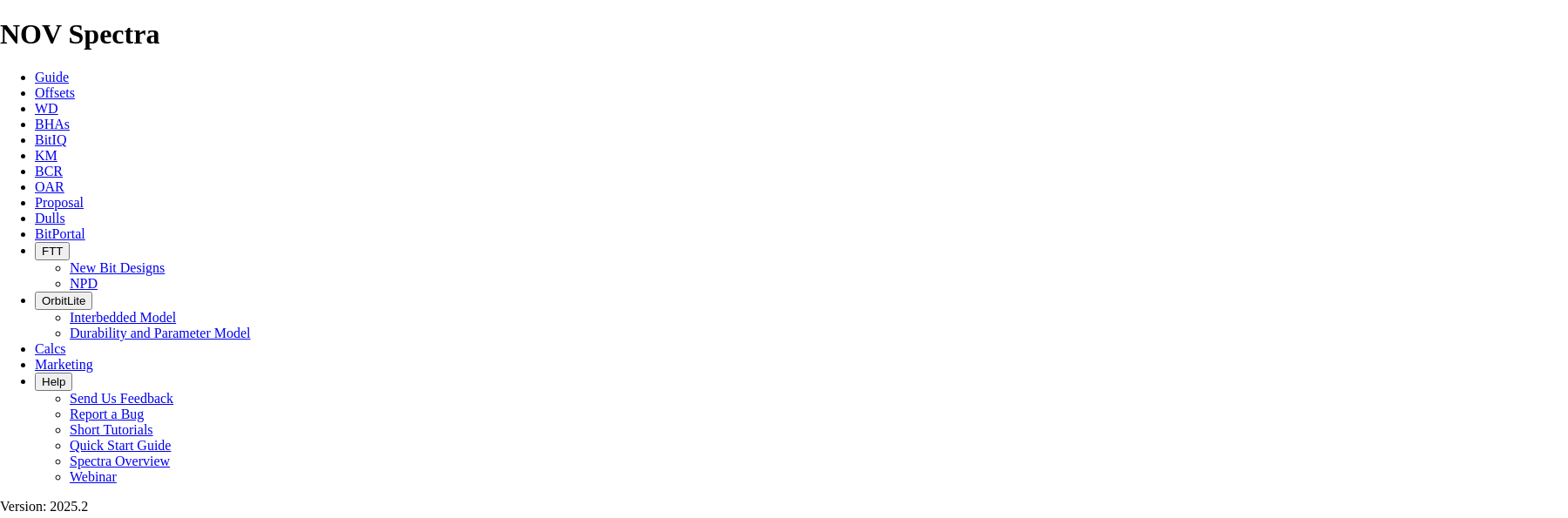
type input "3005"
type input "100.167"
type input "30"
drag, startPoint x: 736, startPoint y: 412, endPoint x: 278, endPoint y: 406, distance: 458.0
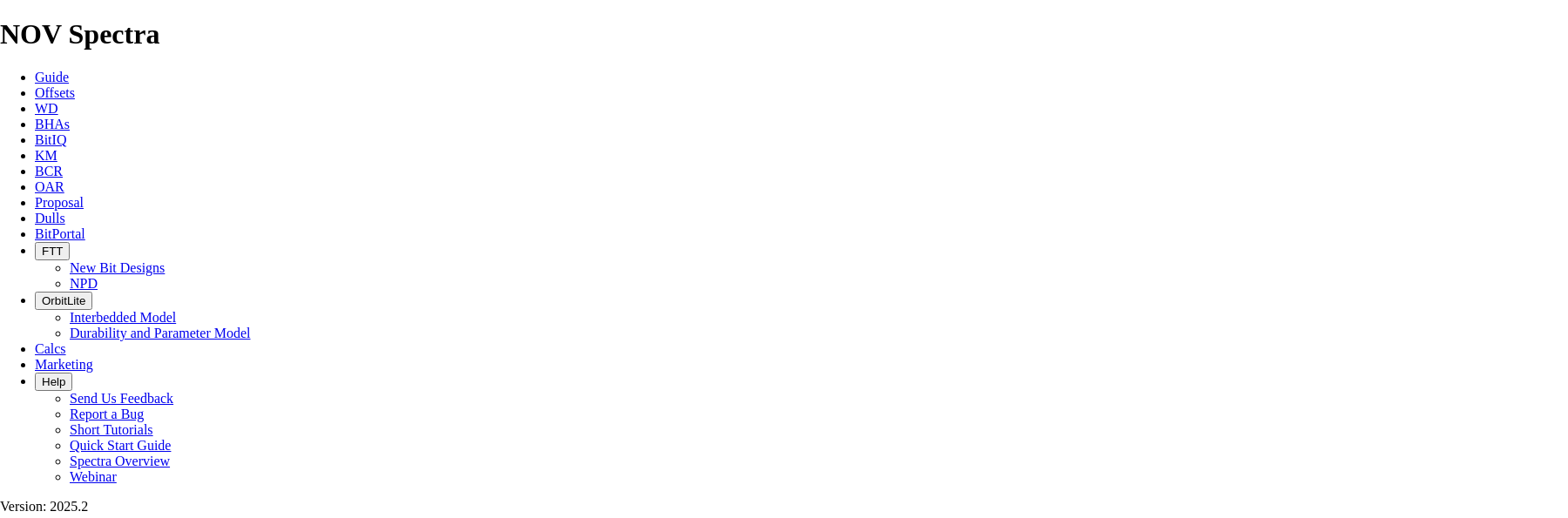
drag, startPoint x: 972, startPoint y: 332, endPoint x: 890, endPoint y: 334, distance: 82.0
type input "35"
type input "85.857"
type input "35"
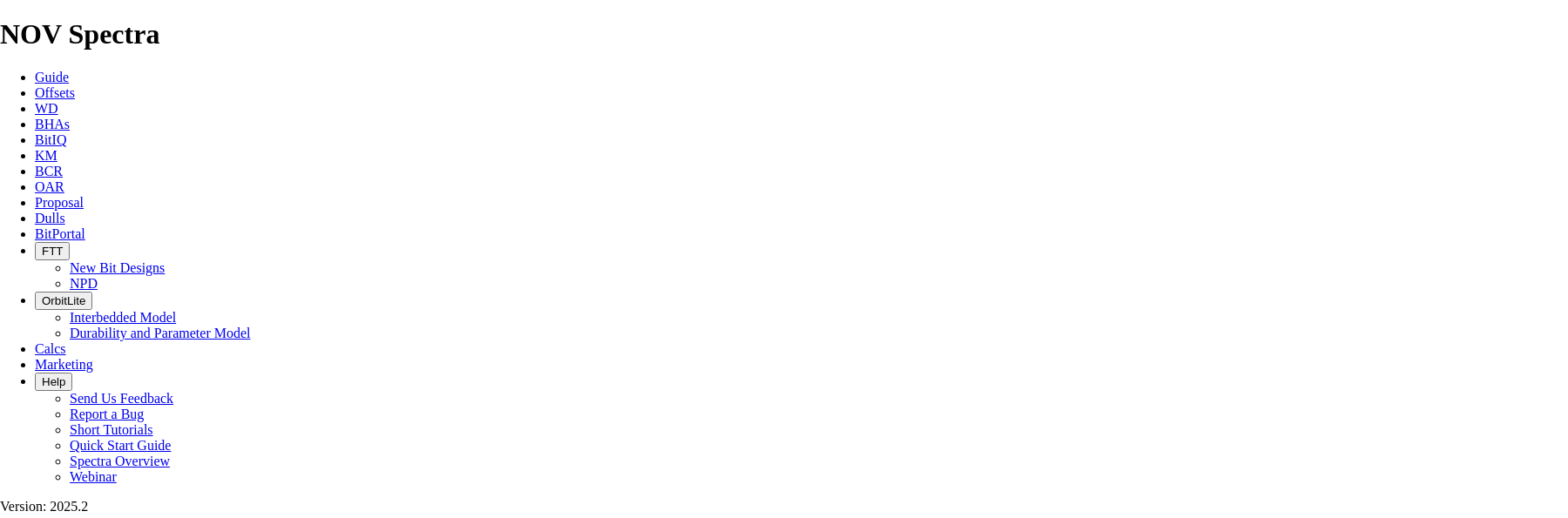
type textarea "t"
type textarea "THE BIT RECOMMENDATIONS AND PRICING ABOVE ARE APPLICABLE TO ALL [PERSON_NAME] A…"
